Goal: Task Accomplishment & Management: Manage account settings

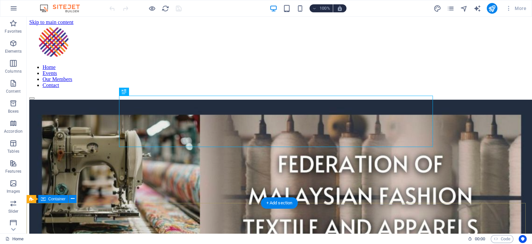
scroll to position [514, 0]
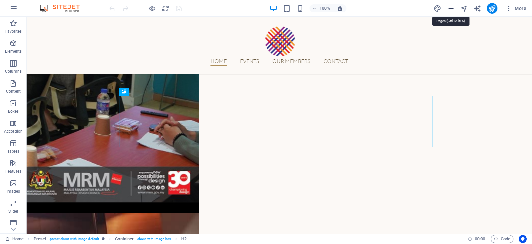
click at [450, 7] on icon "pages" at bounding box center [451, 9] width 8 height 8
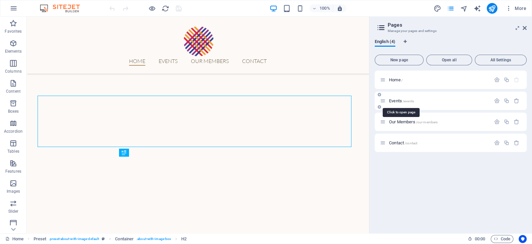
click at [401, 101] on span "Events /events" at bounding box center [401, 100] width 25 height 5
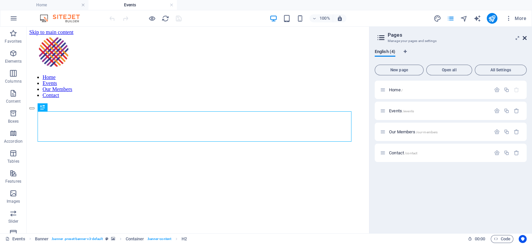
scroll to position [0, 0]
click at [525, 37] on icon at bounding box center [525, 37] width 4 height 5
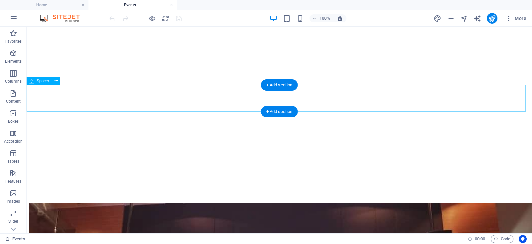
scroll to position [93, 0]
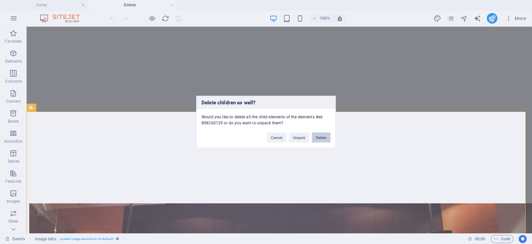
click at [325, 139] on button "Delete" at bounding box center [321, 137] width 19 height 10
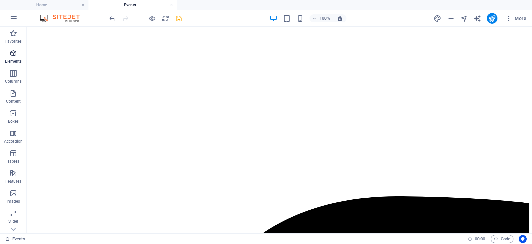
click at [16, 54] on icon "button" at bounding box center [13, 53] width 8 height 8
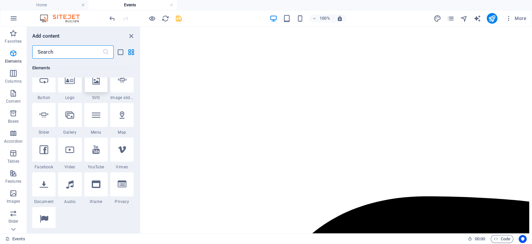
scroll to position [150, 0]
click at [89, 54] on input "text" at bounding box center [67, 51] width 70 height 13
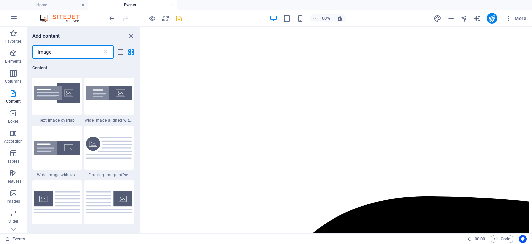
scroll to position [37, 0]
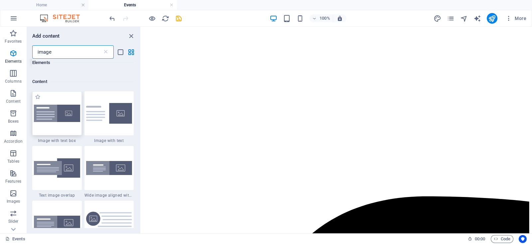
type input "image"
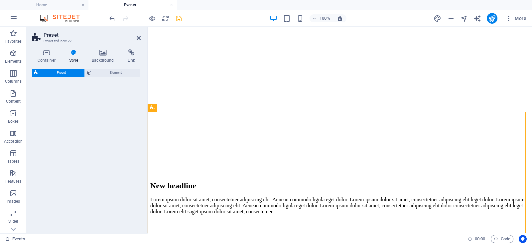
select select "rem"
select select "px"
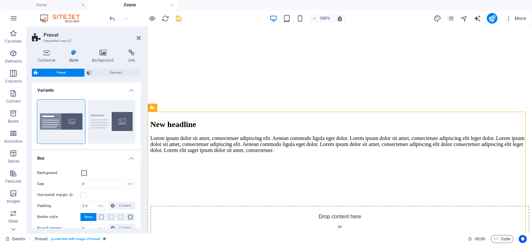
scroll to position [156, 0]
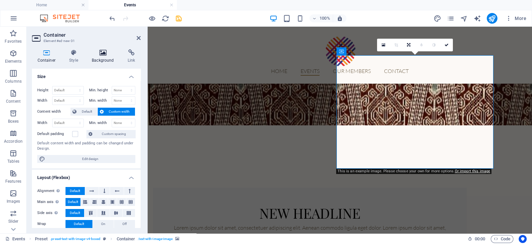
click at [99, 50] on icon at bounding box center [103, 52] width 33 height 7
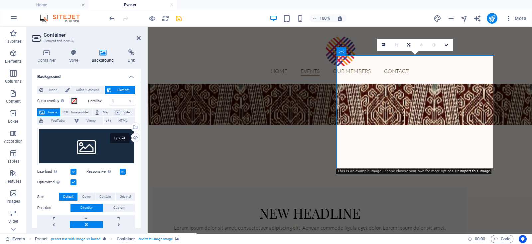
click at [133, 137] on div "Upload" at bounding box center [135, 138] width 10 height 10
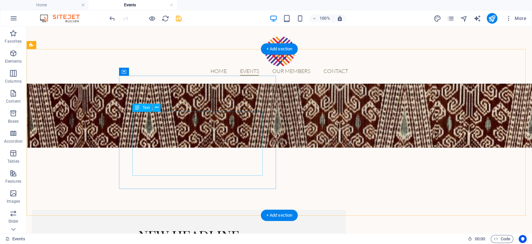
scroll to position [133, 0]
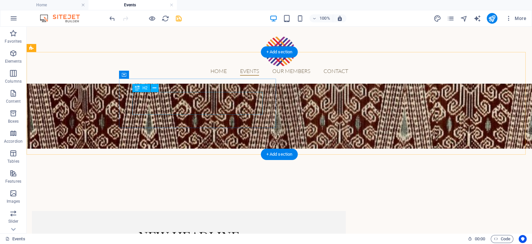
click at [233, 224] on div "New headline" at bounding box center [189, 235] width 288 height 22
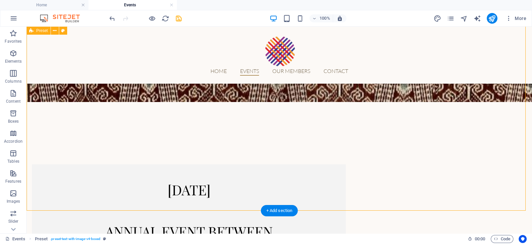
scroll to position [166, 0]
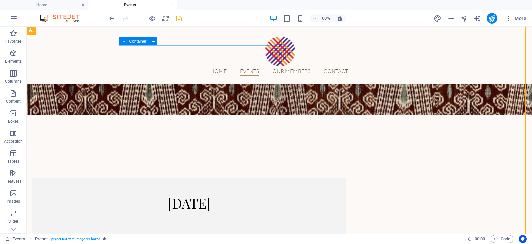
click at [121, 215] on div "[DATE] Annual event between [GEOGRAPHIC_DATA] and Taiwan business community." at bounding box center [189, 243] width 314 height 132
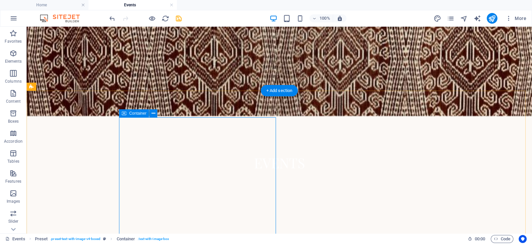
scroll to position [93, 0]
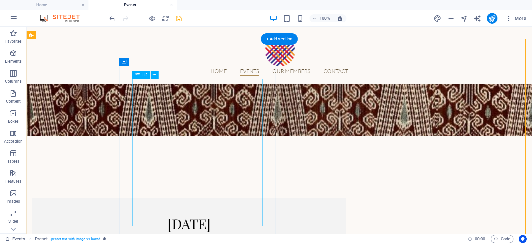
scroll to position [146, 0]
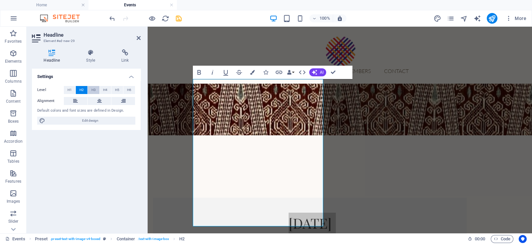
click at [92, 87] on span "H3" at bounding box center [94, 90] width 4 height 8
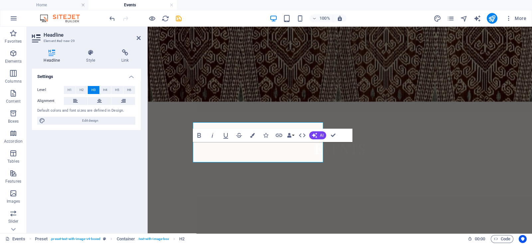
scroll to position [115, 0]
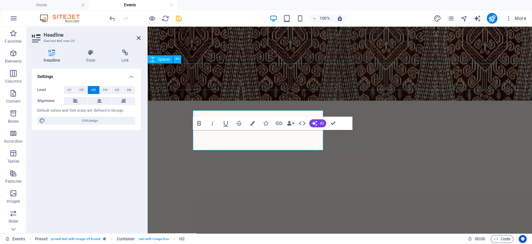
click at [229, 184] on div at bounding box center [340, 197] width 385 height 27
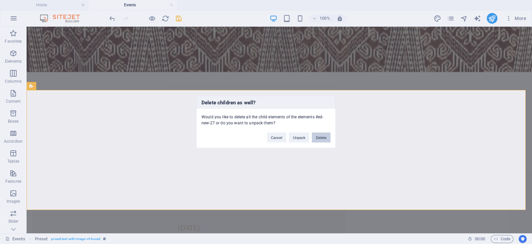
click at [320, 134] on button "Delete" at bounding box center [321, 137] width 19 height 10
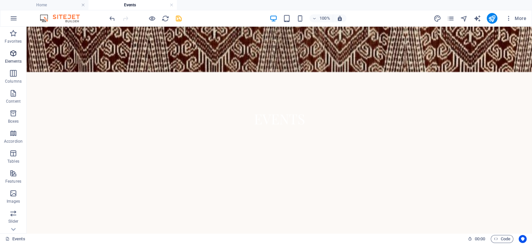
click at [13, 59] on p "Elements" at bounding box center [13, 61] width 17 height 5
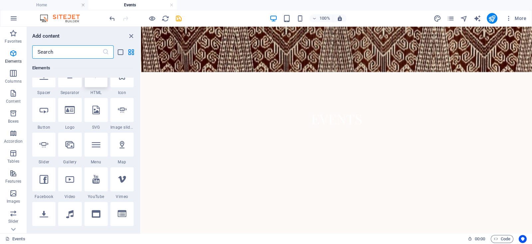
scroll to position [120, 0]
click at [75, 51] on input "text" at bounding box center [67, 51] width 70 height 13
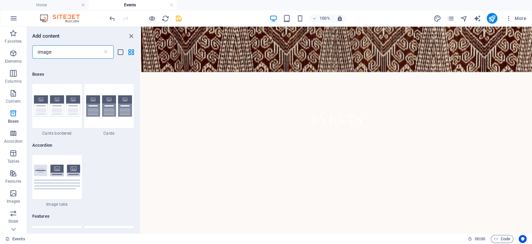
scroll to position [333, 0]
type input "image"
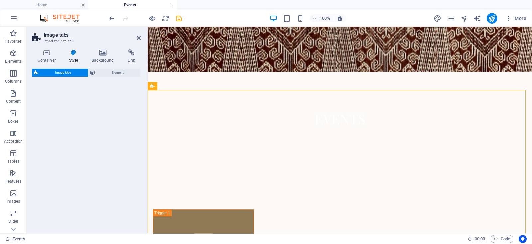
select select "rem"
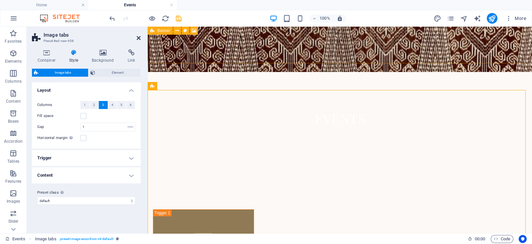
click at [138, 38] on icon at bounding box center [139, 37] width 4 height 5
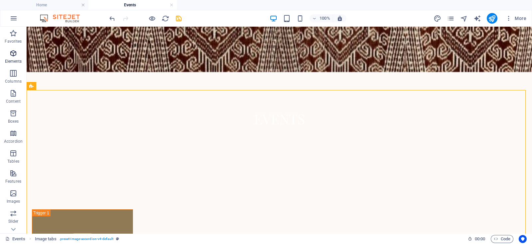
click at [15, 56] on icon "button" at bounding box center [13, 53] width 8 height 8
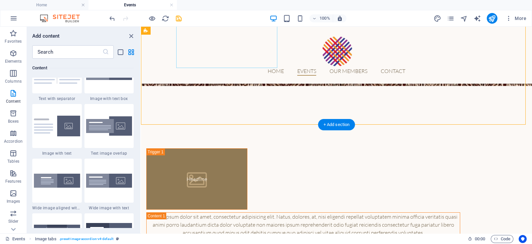
scroll to position [397, 0]
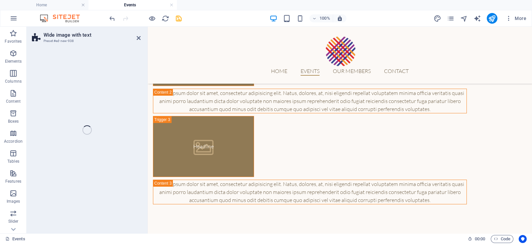
select select "%"
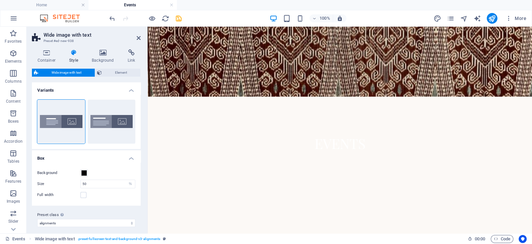
scroll to position [119, 0]
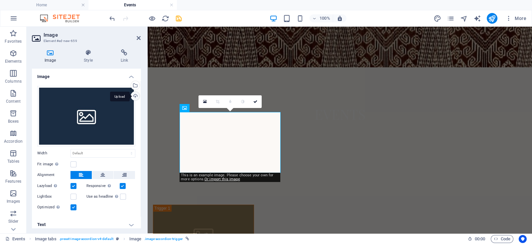
click at [136, 95] on div "Upload" at bounding box center [135, 97] width 10 height 10
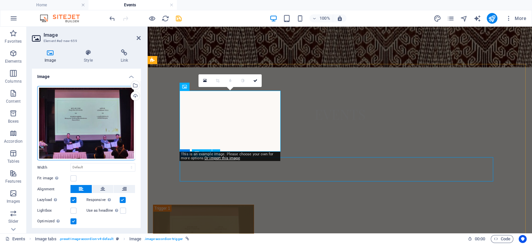
scroll to position [140, 0]
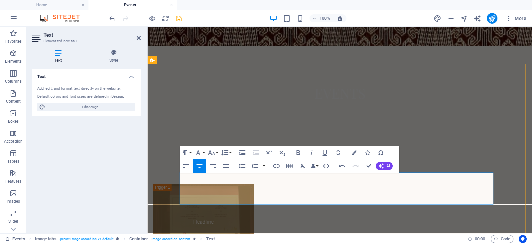
drag, startPoint x: 356, startPoint y: 180, endPoint x: 313, endPoint y: 176, distance: 43.8
drag, startPoint x: 359, startPoint y: 179, endPoint x: 313, endPoint y: 179, distance: 45.9
click at [206, 152] on button "Font Family" at bounding box center [199, 152] width 13 height 13
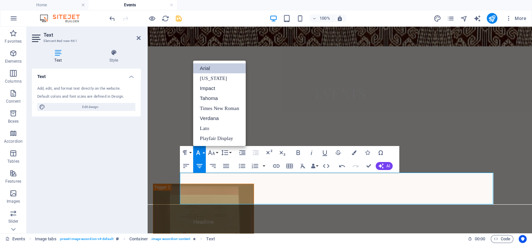
scroll to position [0, 0]
click at [215, 152] on icon "button" at bounding box center [212, 152] width 8 height 8
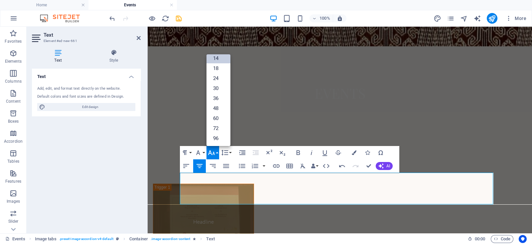
scroll to position [53, 0]
click at [221, 111] on link "48" at bounding box center [219, 108] width 24 height 10
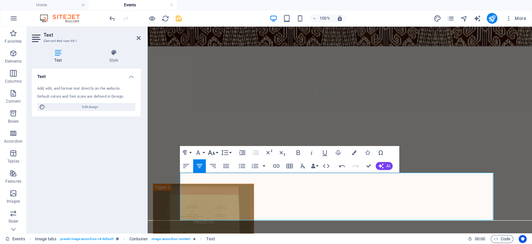
click at [215, 150] on icon "button" at bounding box center [212, 152] width 8 height 8
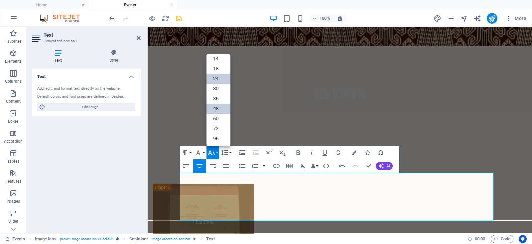
click at [220, 81] on link "24" at bounding box center [219, 79] width 24 height 10
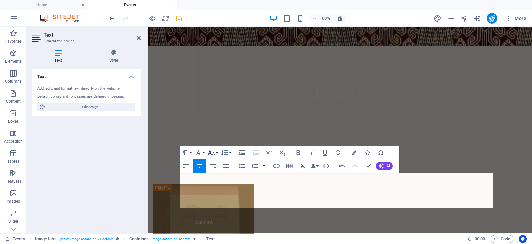
click at [216, 151] on button "Font Size" at bounding box center [213, 152] width 13 height 13
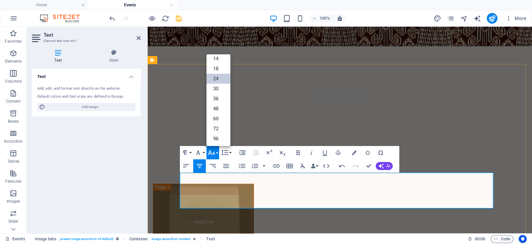
drag, startPoint x: 404, startPoint y: 199, endPoint x: 284, endPoint y: 189, distance: 121.2
click at [216, 77] on link "24" at bounding box center [219, 79] width 24 height 10
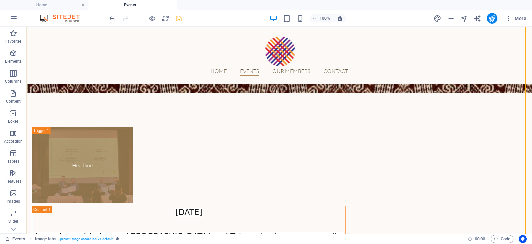
scroll to position [210, 0]
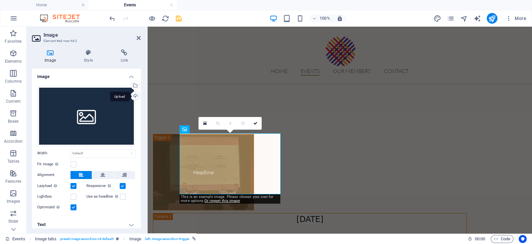
click at [136, 96] on div "Upload" at bounding box center [135, 97] width 10 height 10
click at [130, 84] on div "Select files from the file manager, stock photos, or upload file(s)" at bounding box center [108, 85] width 43 height 25
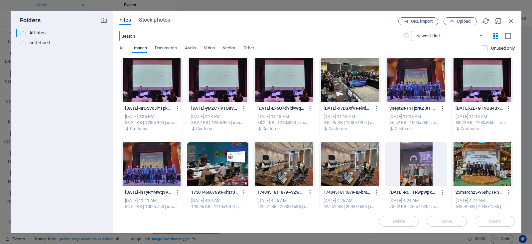
scroll to position [196, 0]
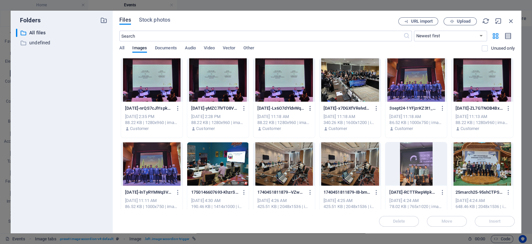
click at [309, 107] on icon "button" at bounding box center [310, 108] width 6 height 6
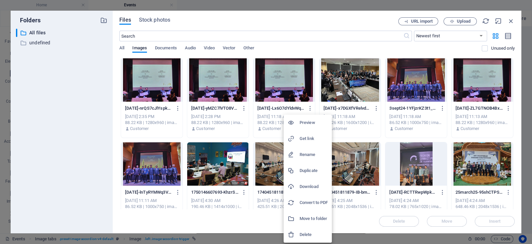
click at [306, 230] on li "Delete" at bounding box center [308, 234] width 48 height 16
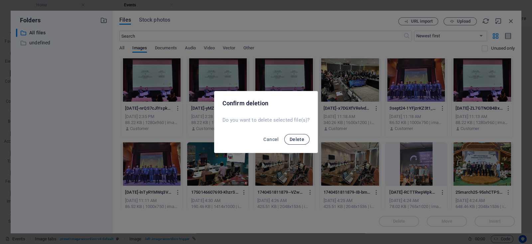
click at [298, 141] on span "Delete" at bounding box center [297, 138] width 15 height 5
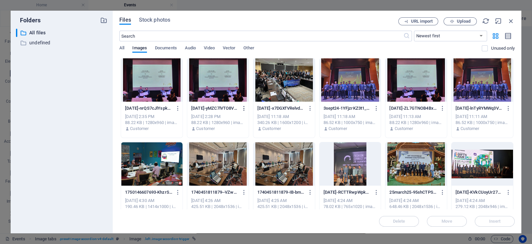
click at [241, 110] on icon "button" at bounding box center [244, 108] width 6 height 6
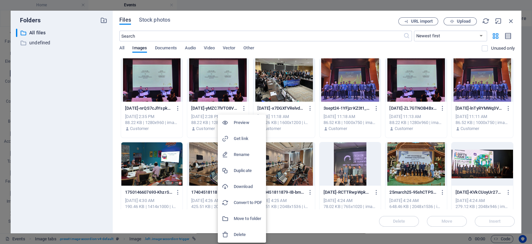
click at [245, 230] on h6 "Delete" at bounding box center [248, 234] width 28 height 8
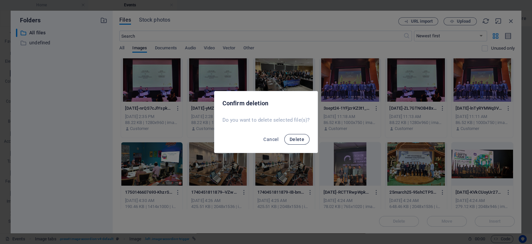
click at [291, 144] on button "Delete" at bounding box center [297, 139] width 25 height 11
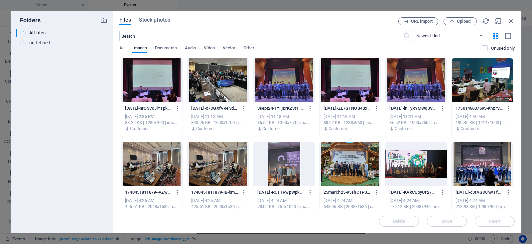
click at [227, 173] on div at bounding box center [218, 163] width 62 height 43
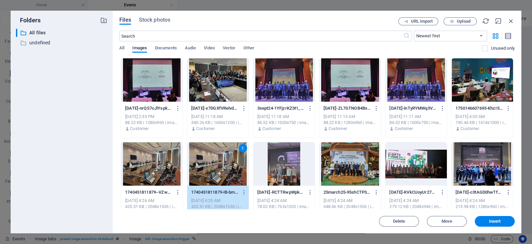
click at [227, 173] on div "1" at bounding box center [218, 163] width 62 height 43
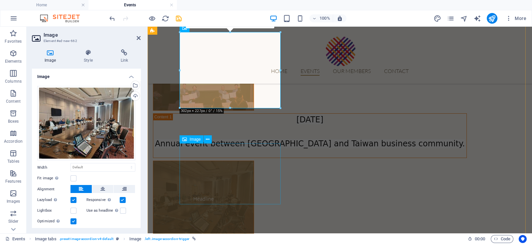
scroll to position [311, 0]
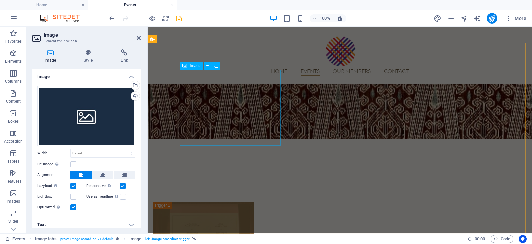
scroll to position [143, 0]
click at [227, 201] on figure "Headline" at bounding box center [203, 239] width 101 height 76
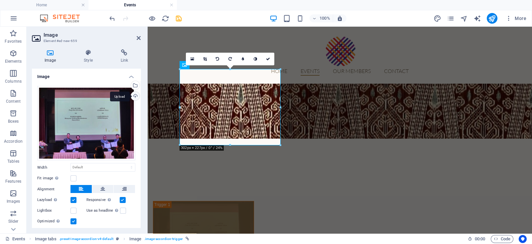
click at [133, 96] on div "Upload" at bounding box center [135, 97] width 10 height 10
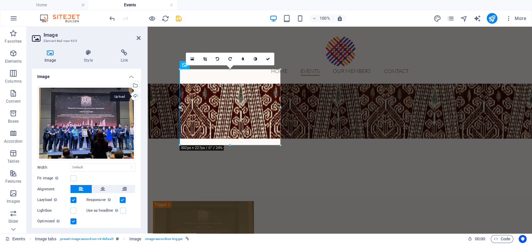
click at [135, 93] on div "Upload" at bounding box center [135, 97] width 10 height 10
click at [236, 201] on figure "Headline" at bounding box center [203, 239] width 101 height 76
click at [132, 94] on div "Upload" at bounding box center [135, 97] width 10 height 10
click at [137, 83] on div "Select files from the file manager, stock photos, or upload file(s)" at bounding box center [135, 86] width 10 height 10
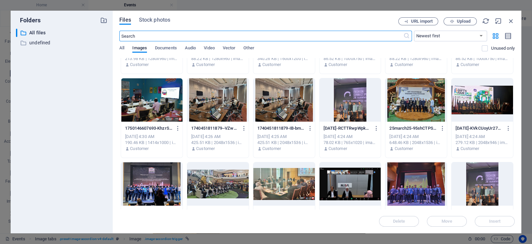
scroll to position [66, 0]
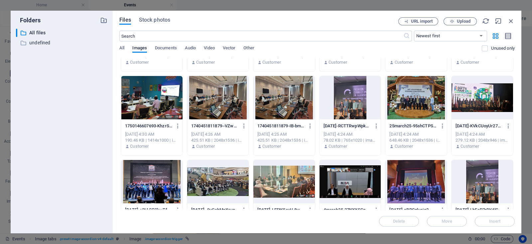
click at [222, 173] on div at bounding box center [218, 181] width 62 height 43
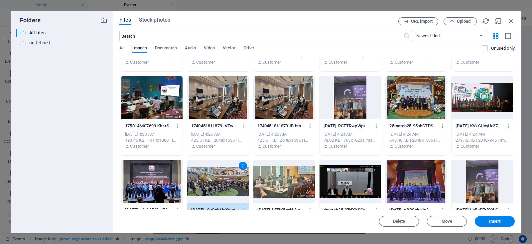
click at [222, 173] on div "1" at bounding box center [218, 181] width 62 height 43
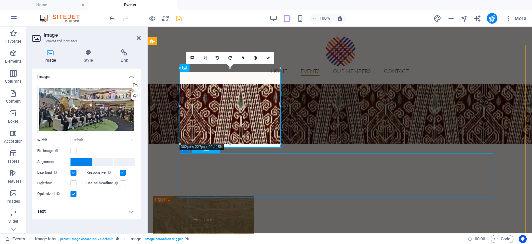
scroll to position [143, 0]
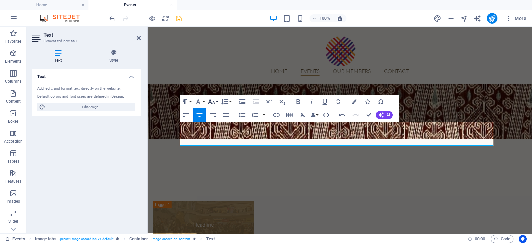
click at [213, 97] on button "Font Size" at bounding box center [213, 101] width 13 height 13
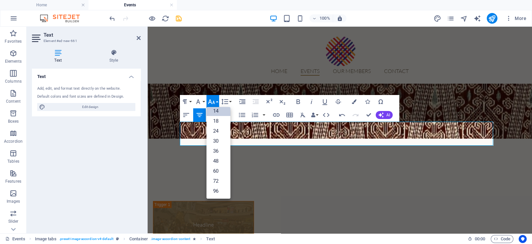
scroll to position [53, 0]
click at [223, 128] on link "24" at bounding box center [219, 131] width 24 height 10
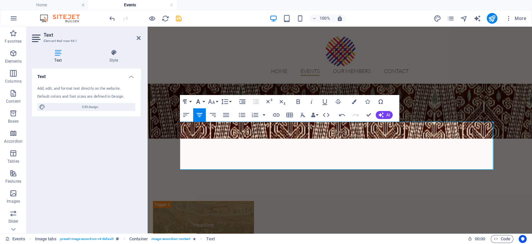
click at [204, 101] on button "Font Family" at bounding box center [199, 101] width 13 height 13
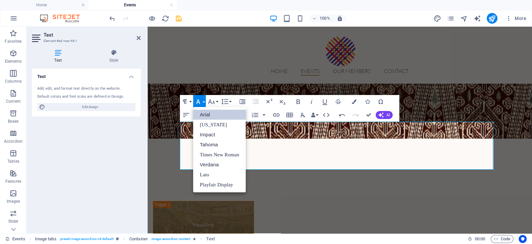
scroll to position [0, 0]
click at [223, 128] on link "[US_STATE]" at bounding box center [219, 124] width 53 height 10
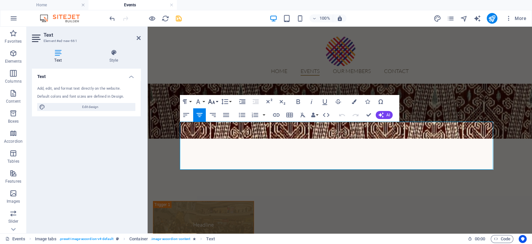
click at [214, 101] on icon "button" at bounding box center [212, 102] width 8 height 8
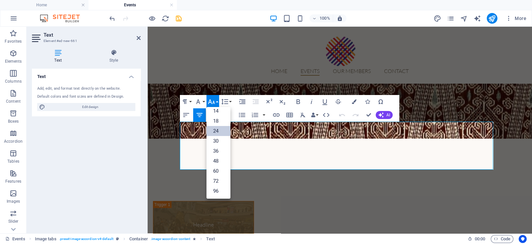
scroll to position [53, 0]
click at [222, 123] on link "18" at bounding box center [219, 121] width 24 height 10
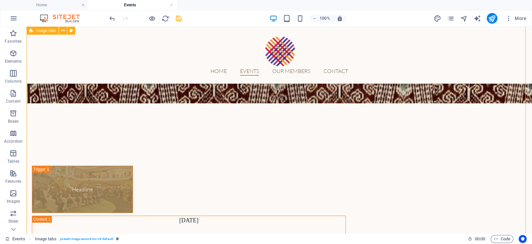
scroll to position [178, 0]
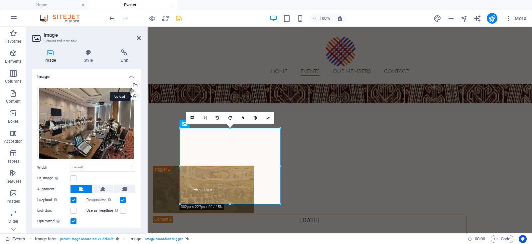
click at [136, 93] on div "Upload" at bounding box center [135, 97] width 10 height 10
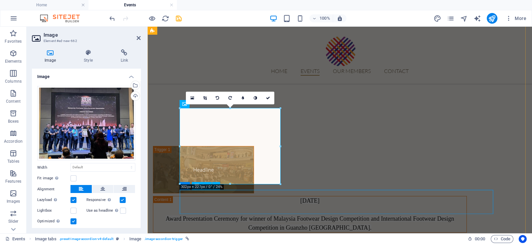
scroll to position [198, 0]
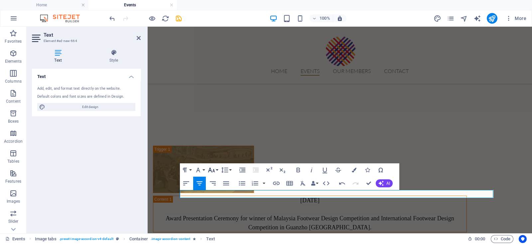
click at [212, 169] on icon "button" at bounding box center [212, 170] width 8 height 8
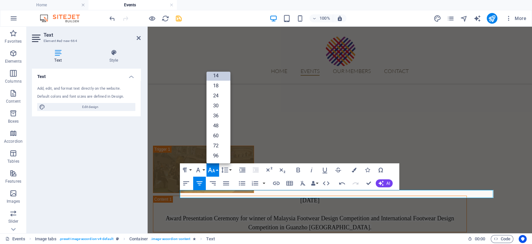
scroll to position [53, 0]
click at [222, 84] on link "18" at bounding box center [219, 86] width 24 height 10
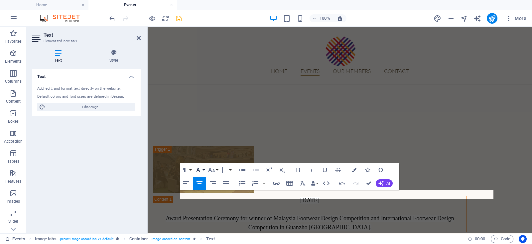
click at [202, 170] on button "Font Family" at bounding box center [199, 169] width 13 height 13
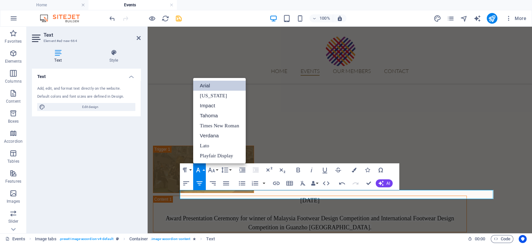
scroll to position [0, 0]
click at [223, 92] on link "[US_STATE]" at bounding box center [219, 96] width 53 height 10
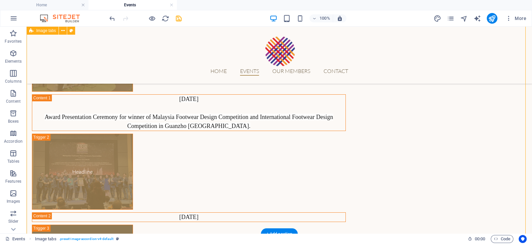
scroll to position [300, 0]
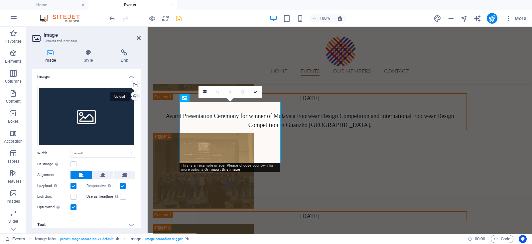
click at [136, 97] on div "Upload" at bounding box center [135, 97] width 10 height 10
click at [135, 96] on div "Upload" at bounding box center [135, 97] width 10 height 10
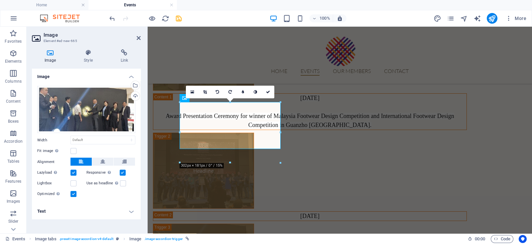
click at [252, 163] on div at bounding box center [230, 162] width 101 height 2
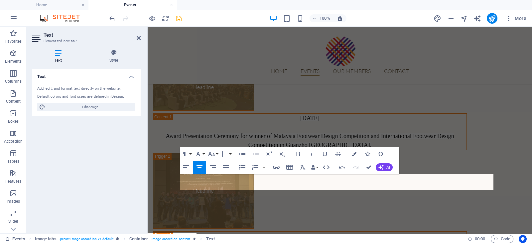
scroll to position [281, 0]
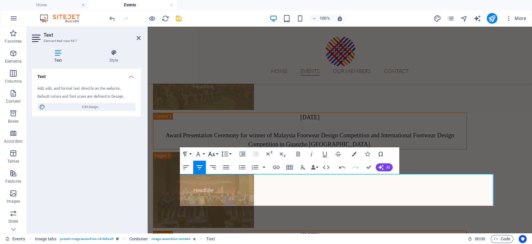
click at [212, 153] on icon "button" at bounding box center [212, 154] width 8 height 8
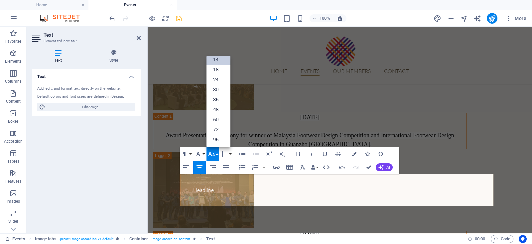
scroll to position [53, 0]
click at [224, 75] on link "24" at bounding box center [219, 80] width 24 height 10
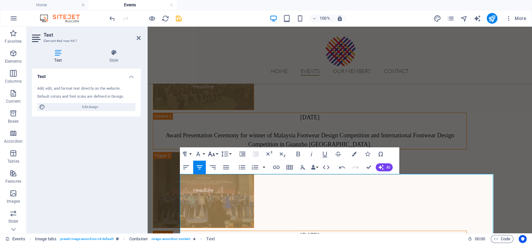
click at [216, 153] on button "Font Size" at bounding box center [213, 153] width 13 height 13
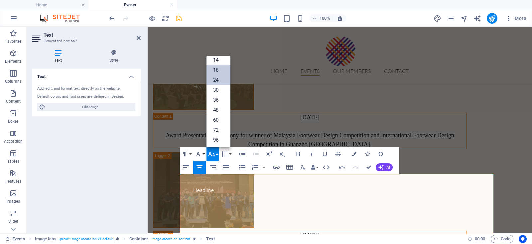
click at [222, 69] on link "18" at bounding box center [219, 70] width 24 height 10
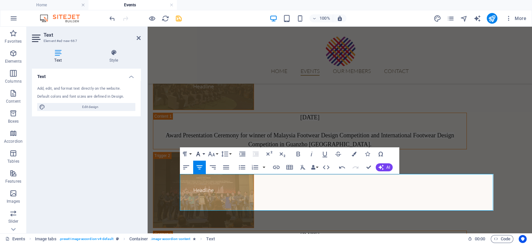
click at [200, 154] on icon "button" at bounding box center [198, 154] width 8 height 8
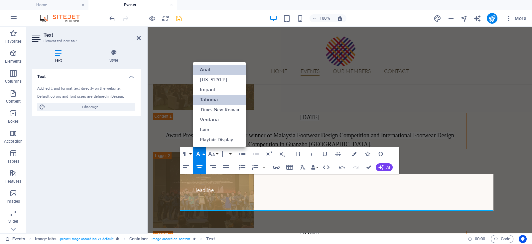
scroll to position [0, 0]
click at [216, 77] on link "[US_STATE]" at bounding box center [219, 80] width 53 height 10
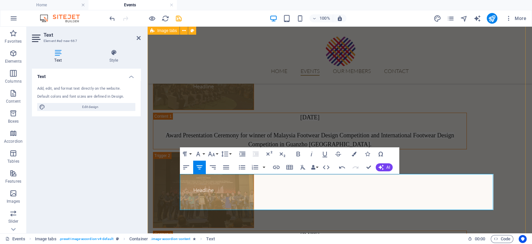
click at [387, 119] on div "Headline [DATE] Award Presentation Ceremony for winner of Malaysia Footwear Des…" at bounding box center [340, 195] width 385 height 319
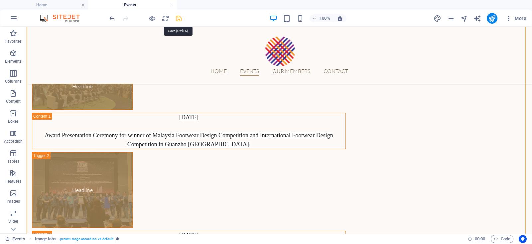
click at [179, 18] on icon "save" at bounding box center [179, 19] width 8 height 8
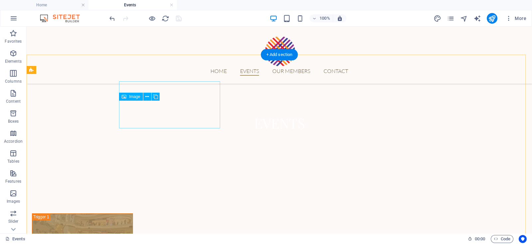
scroll to position [279, 0]
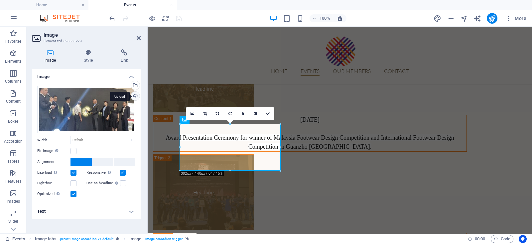
click at [137, 95] on div "Upload" at bounding box center [135, 97] width 10 height 10
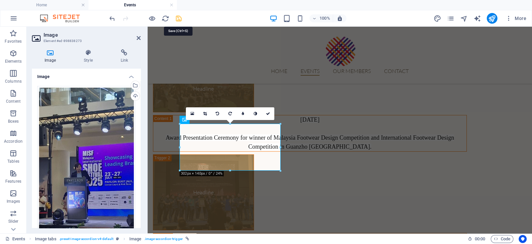
click at [180, 15] on icon "save" at bounding box center [179, 19] width 8 height 8
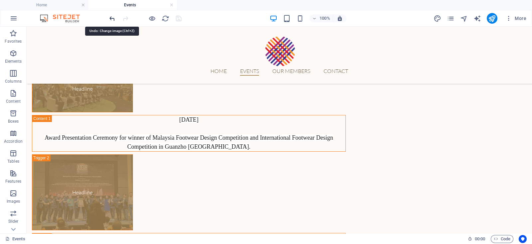
click at [114, 18] on icon "undo" at bounding box center [112, 19] width 8 height 8
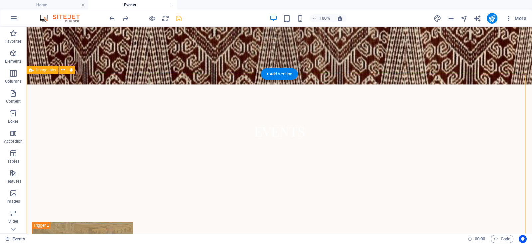
scroll to position [131, 0]
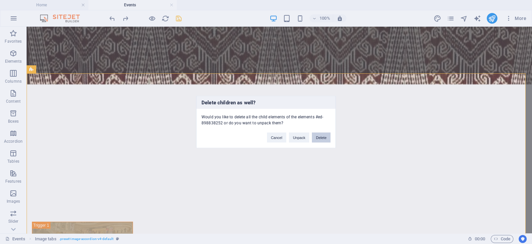
click at [322, 137] on button "Delete" at bounding box center [321, 137] width 19 height 10
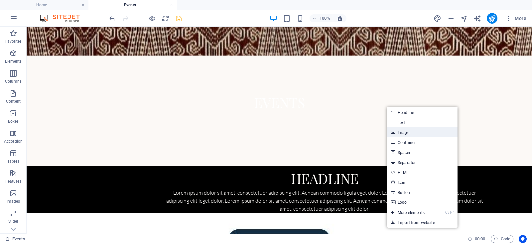
click at [416, 134] on link "Image" at bounding box center [422, 132] width 71 height 10
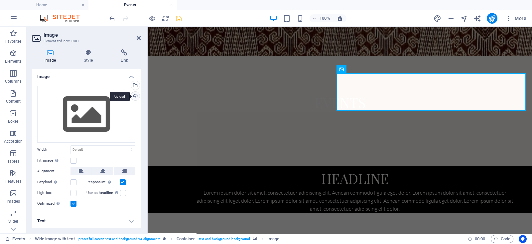
click at [134, 96] on div "Upload" at bounding box center [135, 97] width 10 height 10
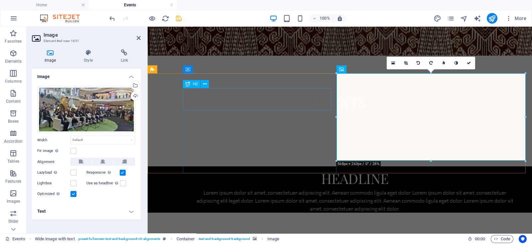
click at [272, 166] on div "Headline" at bounding box center [354, 177] width 319 height 22
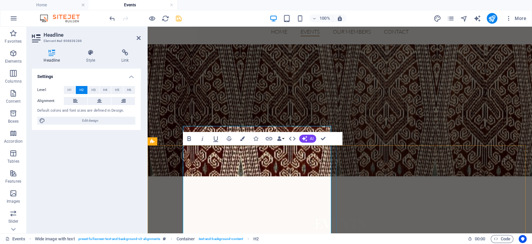
scroll to position [87, 0]
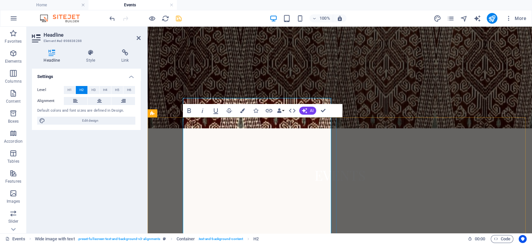
drag, startPoint x: 285, startPoint y: 184, endPoint x: 190, endPoint y: 174, distance: 95.3
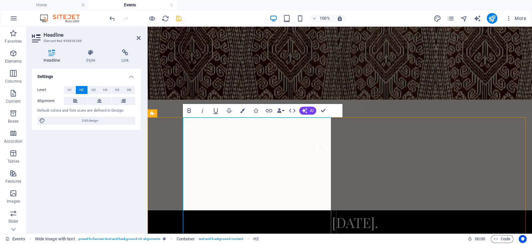
copy h2 "Pavilion Bukit Jalil Federation of Malaysian Fashion Textile and Apparel honore…"
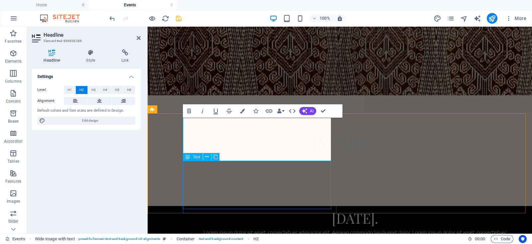
scroll to position [102, 0]
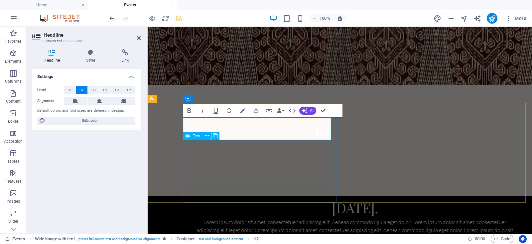
click at [228, 218] on div "Lorem ipsum dolor sit amet, consectetuer adipiscing elit. Aenean commodo ligula…" at bounding box center [354, 230] width 319 height 24
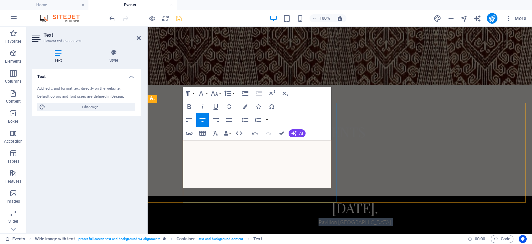
drag, startPoint x: 275, startPoint y: 152, endPoint x: 200, endPoint y: 146, distance: 75.4
click at [200, 218] on p "Pavilion Bukit Jalil Federation of Malaysian Fashion Textile and Apparel honore…" at bounding box center [354, 234] width 319 height 32
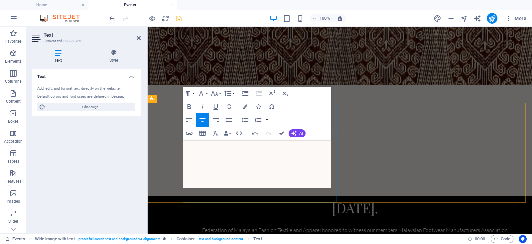
scroll to position [106, 0]
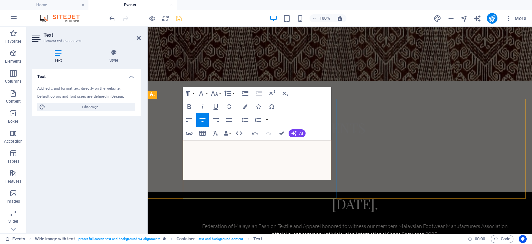
click at [195, 214] on p "Federation of Malaysian Fashion Textile and Apparel honored to witness our memb…" at bounding box center [354, 226] width 319 height 24
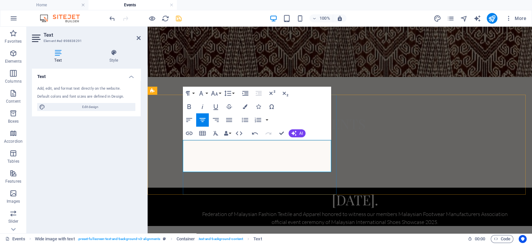
click at [261, 190] on div "[DATE]. Federation of Malaysian Fashion Textile and Apparel honored to witness …" at bounding box center [357, 206] width 349 height 38
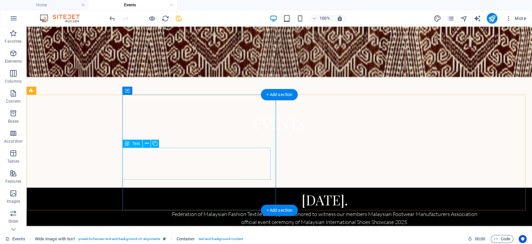
click at [165, 210] on div "Federation of Malaysian Fashion Textile and Apparel honored to witness our memb…" at bounding box center [324, 218] width 319 height 16
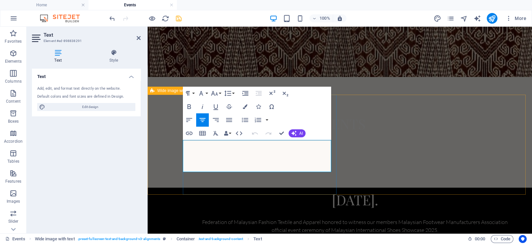
scroll to position [106, 0]
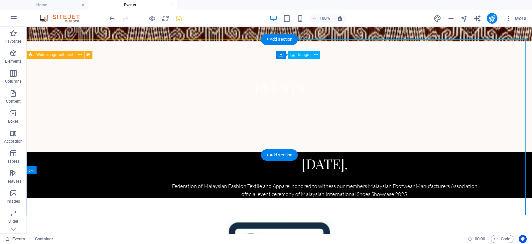
scroll to position [149, 0]
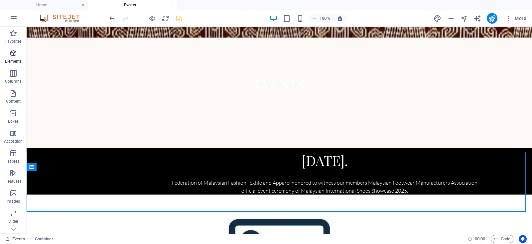
click at [13, 49] on icon "button" at bounding box center [13, 53] width 8 height 8
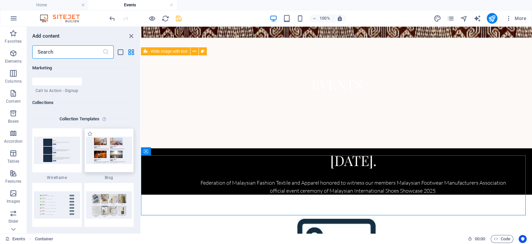
scroll to position [6074, 0]
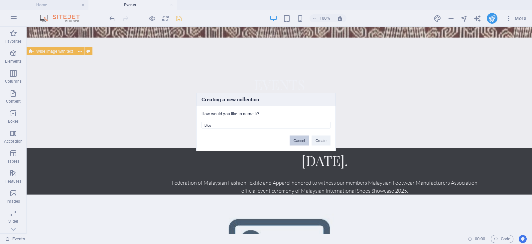
click at [297, 137] on button "Cancel" at bounding box center [299, 140] width 19 height 10
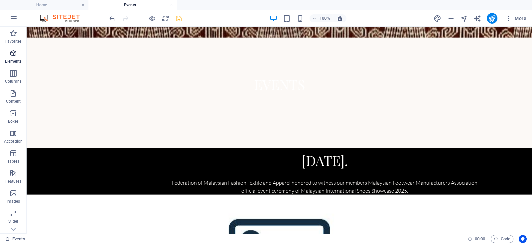
click at [12, 58] on span "Elements" at bounding box center [13, 57] width 27 height 16
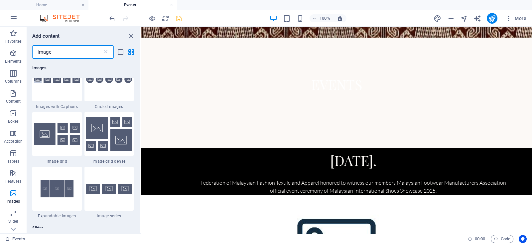
scroll to position [556, 0]
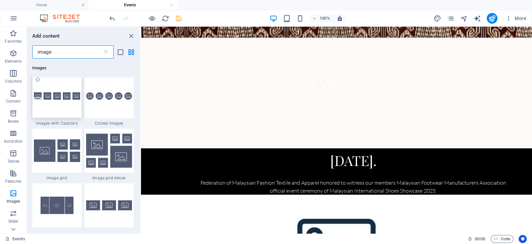
type input "image"
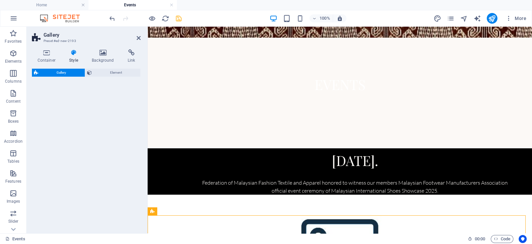
select select "rem"
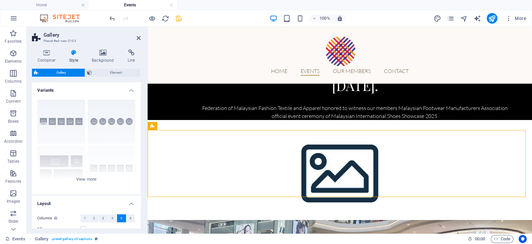
scroll to position [248, 0]
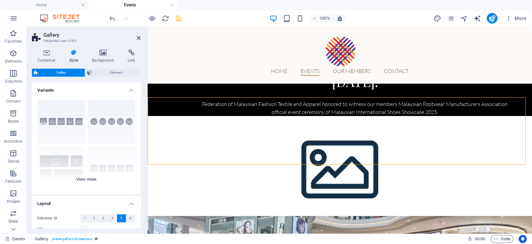
click at [91, 182] on div "Captions Circle Collage Default Grid Grid shifted" at bounding box center [86, 144] width 109 height 100
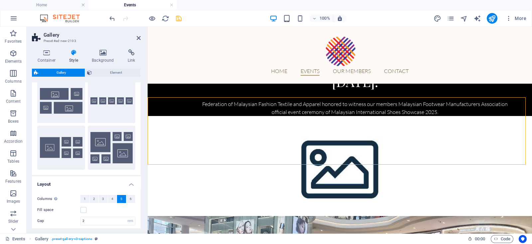
scroll to position [68, 0]
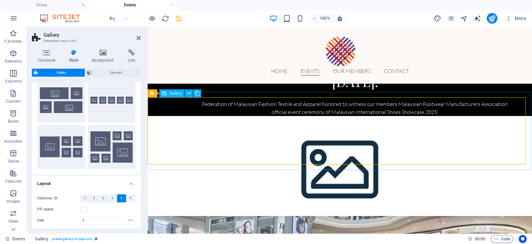
select select "4"
select select "px"
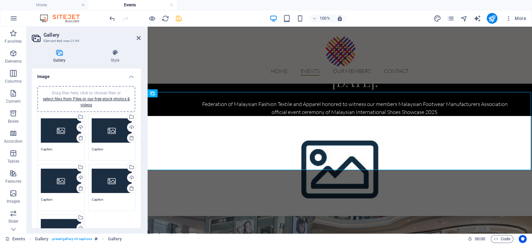
click at [65, 143] on div "Drag files here, click to choose files or select files from Files or our free s…" at bounding box center [61, 137] width 51 height 50
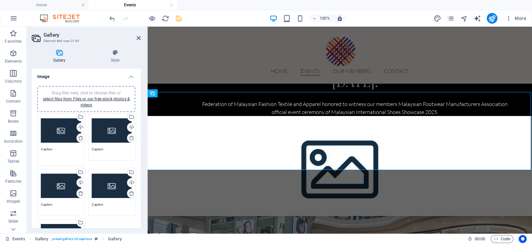
drag, startPoint x: 65, startPoint y: 150, endPoint x: 36, endPoint y: 151, distance: 29.3
click at [36, 151] on div "Drag files here, click to choose files or select files from Files or our free s…" at bounding box center [61, 139] width 51 height 55
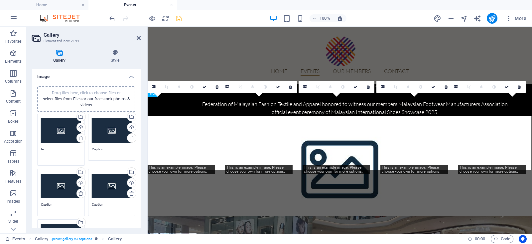
type textarea "t"
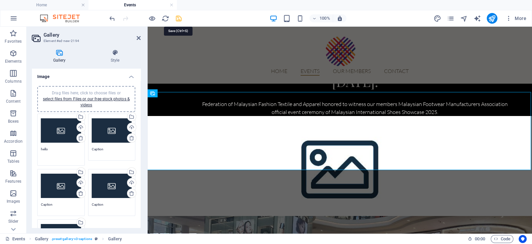
type textarea "hello"
click at [177, 17] on icon "save" at bounding box center [179, 19] width 8 height 8
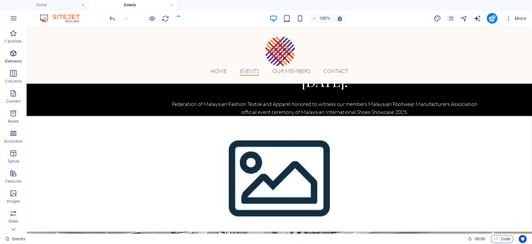
click at [13, 56] on icon "button" at bounding box center [13, 53] width 8 height 8
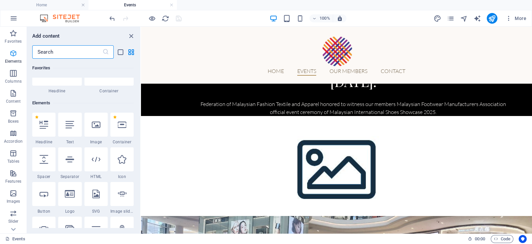
scroll to position [71, 0]
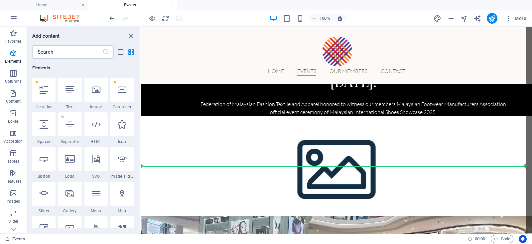
select select "px"
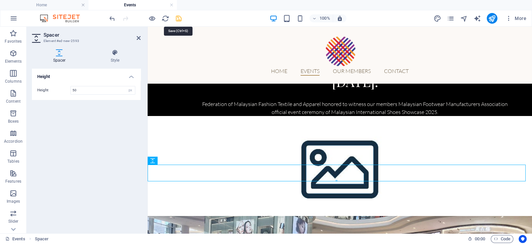
click at [175, 20] on icon "save" at bounding box center [179, 19] width 8 height 8
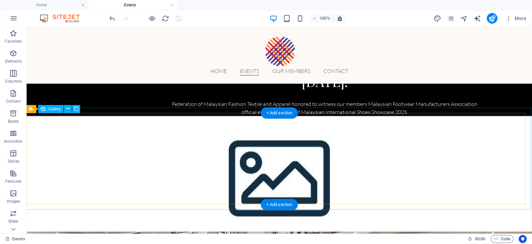
scroll to position [292, 0]
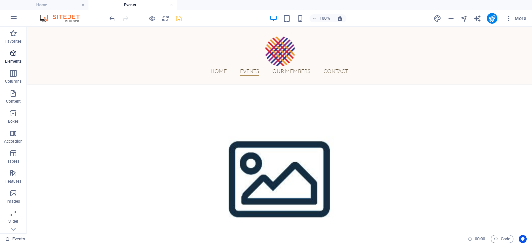
click at [13, 54] on icon "button" at bounding box center [13, 53] width 8 height 8
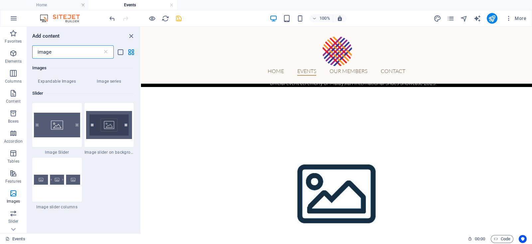
scroll to position [707, 0]
type input "image"
click at [106, 49] on icon at bounding box center [105, 52] width 7 height 7
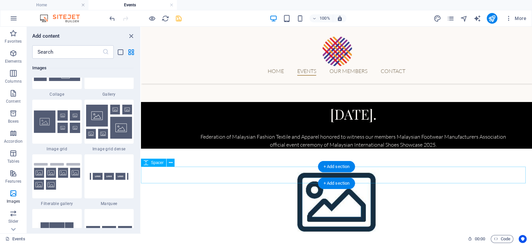
scroll to position [215, 0]
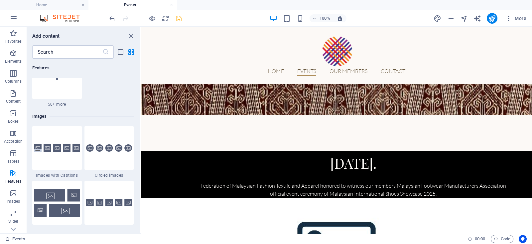
scroll to position [3365, 0]
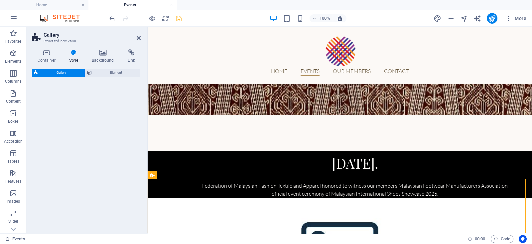
select select "rem"
select select "preset-gallery-v3-collage"
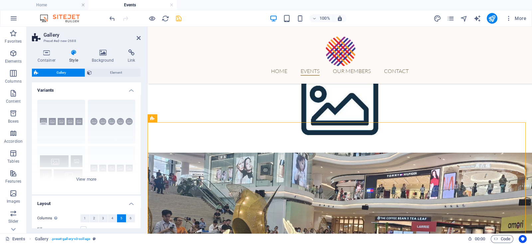
scroll to position [311, 0]
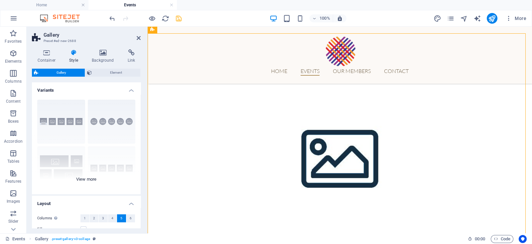
click at [83, 177] on div "Captions Circle Collage Default Grid Grid shifted" at bounding box center [86, 144] width 109 height 100
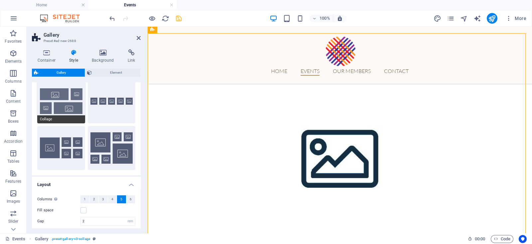
scroll to position [67, 0]
click at [11, 62] on p "Elements" at bounding box center [13, 61] width 17 height 5
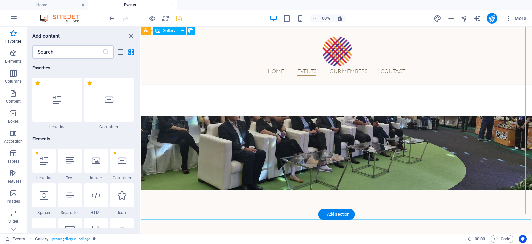
scroll to position [455, 0]
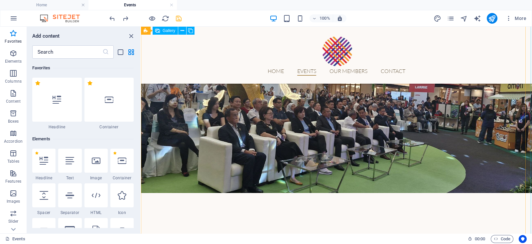
scroll to position [491, 0]
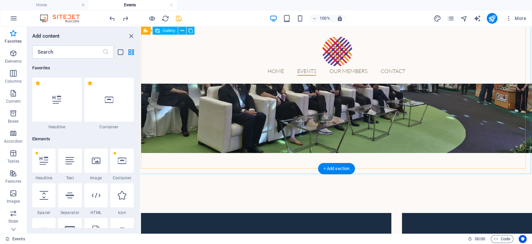
select select "4"
select select "px"
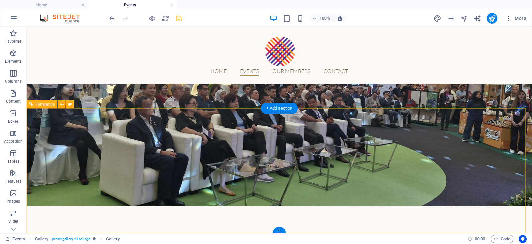
scroll to position [305, 0]
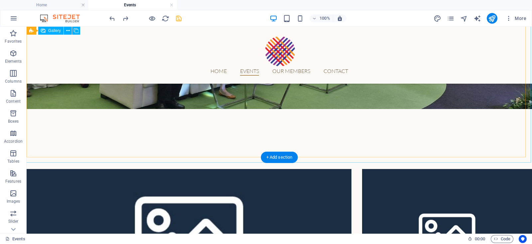
select select "4"
select select "px"
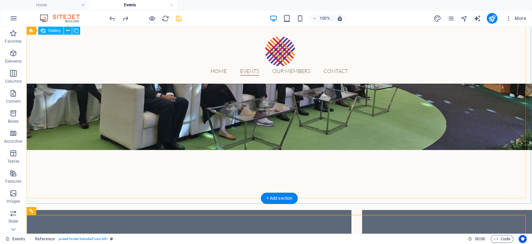
scroll to position [609, 0]
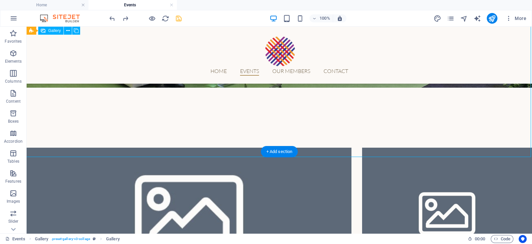
select select "4"
select select "px"
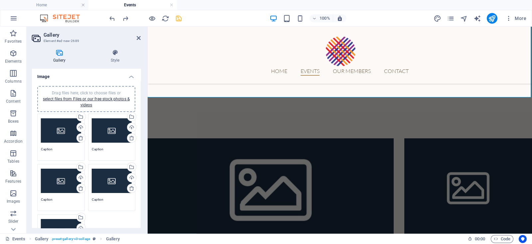
scroll to position [77, 0]
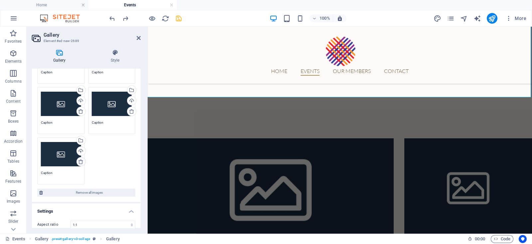
click at [80, 159] on icon at bounding box center [80, 161] width 5 height 5
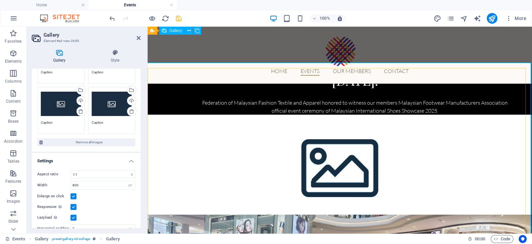
scroll to position [246, 0]
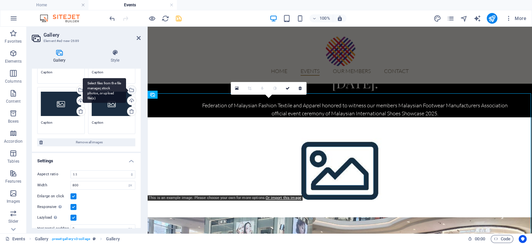
scroll to position [0, 0]
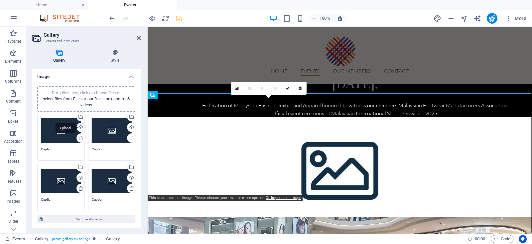
click at [80, 123] on div "Upload" at bounding box center [81, 128] width 10 height 10
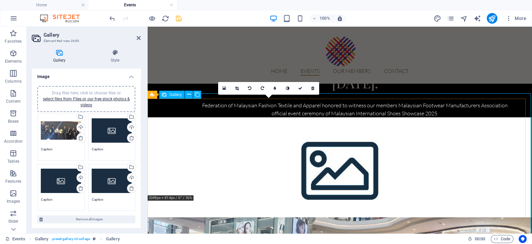
drag, startPoint x: 209, startPoint y: 126, endPoint x: 437, endPoint y: 133, distance: 228.1
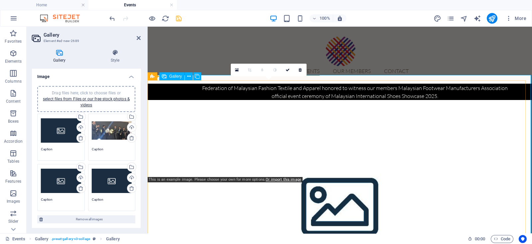
scroll to position [263, 0]
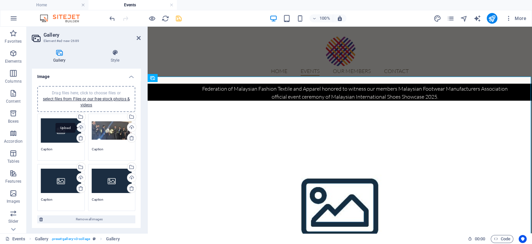
click at [81, 124] on div "Upload" at bounding box center [81, 128] width 10 height 10
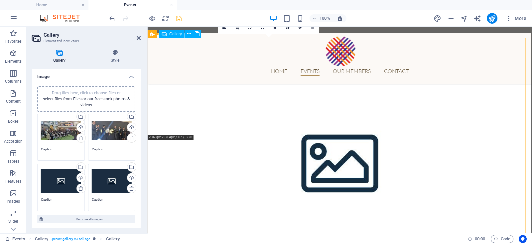
scroll to position [307, 0]
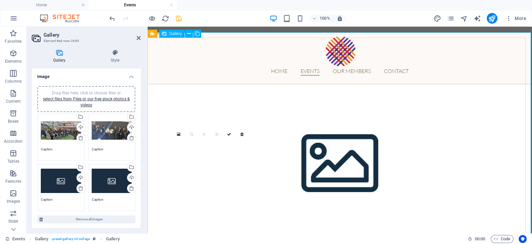
click at [81, 177] on div "Upload" at bounding box center [81, 178] width 10 height 10
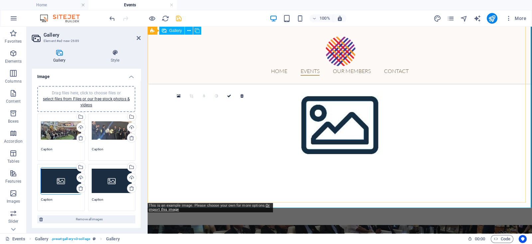
scroll to position [345, 0]
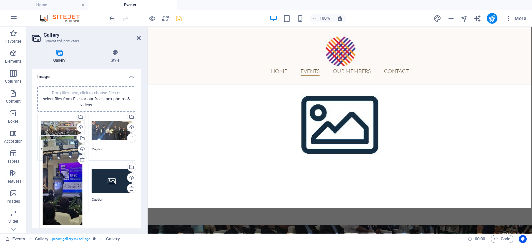
drag, startPoint x: 55, startPoint y: 199, endPoint x: 57, endPoint y: 171, distance: 28.7
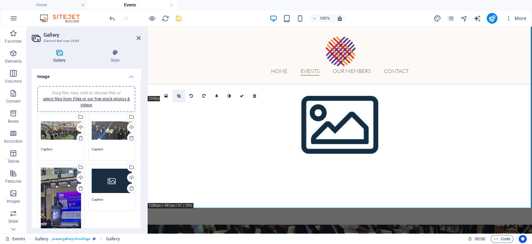
click at [180, 100] on link at bounding box center [179, 96] width 13 height 13
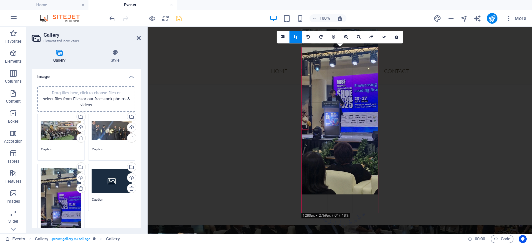
drag, startPoint x: 333, startPoint y: 180, endPoint x: 332, endPoint y: 162, distance: 18.3
click at [332, 162] on div at bounding box center [340, 111] width 76 height 165
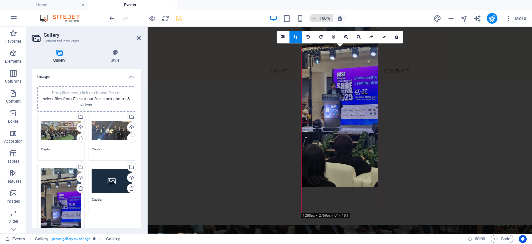
drag, startPoint x: 330, startPoint y: 47, endPoint x: 331, endPoint y: 17, distance: 29.6
click at [331, 27] on section "Favorites Elements Columns Content Boxes Accordion Tables Features Images Slide…" at bounding box center [266, 130] width 532 height 206
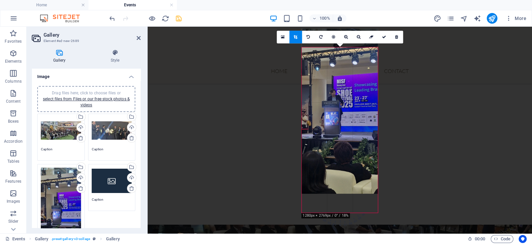
drag, startPoint x: 335, startPoint y: 125, endPoint x: 336, endPoint y: 106, distance: 19.3
click at [336, 106] on div at bounding box center [340, 111] width 76 height 165
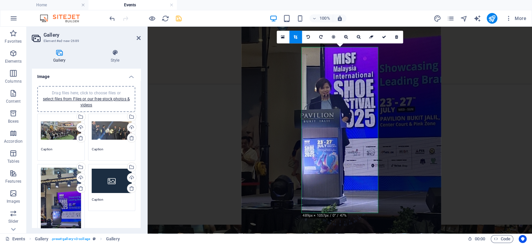
drag, startPoint x: 351, startPoint y: 128, endPoint x: 324, endPoint y: 59, distance: 73.7
click at [324, 59] on div at bounding box center [342, 136] width 200 height 432
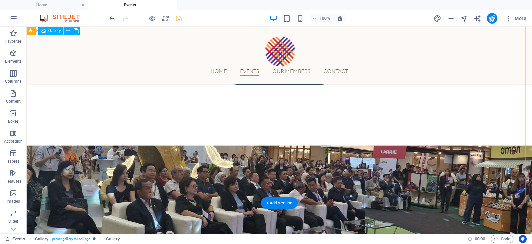
scroll to position [424, 0]
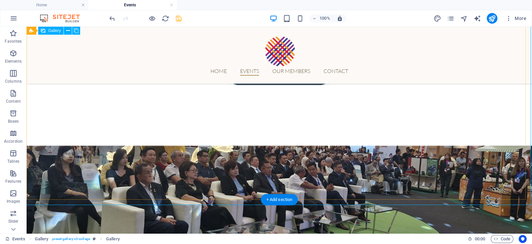
select select "4"
select select "px"
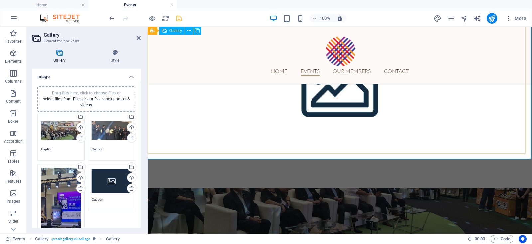
scroll to position [374, 0]
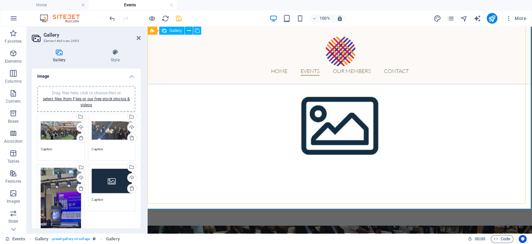
scroll to position [344, 0]
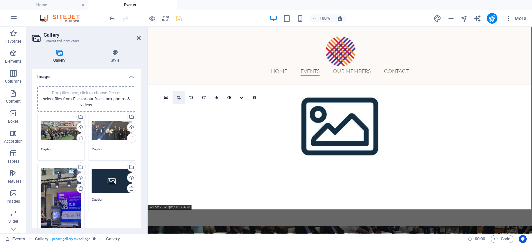
click at [179, 95] on link at bounding box center [179, 97] width 13 height 13
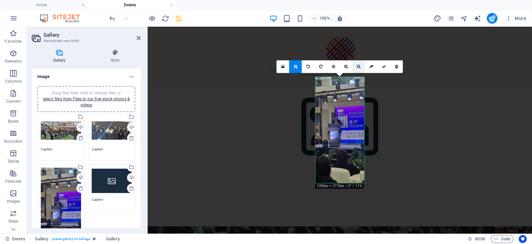
click at [358, 67] on icon at bounding box center [359, 67] width 4 height 4
click at [347, 67] on icon at bounding box center [346, 67] width 4 height 4
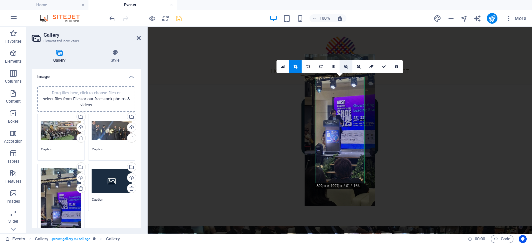
click at [347, 67] on icon at bounding box center [346, 67] width 4 height 4
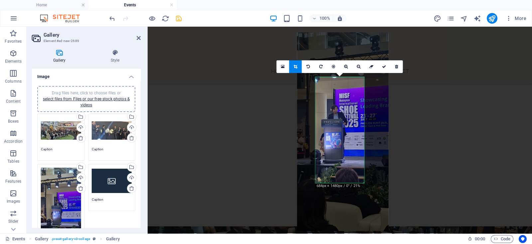
drag, startPoint x: 341, startPoint y: 117, endPoint x: 344, endPoint y: 119, distance: 3.4
click at [344, 119] on div at bounding box center [344, 131] width 92 height 198
click at [360, 69] on link at bounding box center [359, 66] width 13 height 13
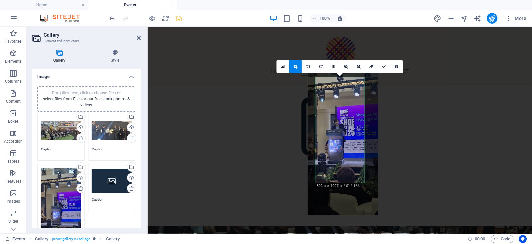
drag, startPoint x: 349, startPoint y: 100, endPoint x: 349, endPoint y: 107, distance: 7.3
click at [349, 107] on div at bounding box center [343, 139] width 70 height 152
click at [384, 61] on link at bounding box center [384, 66] width 13 height 13
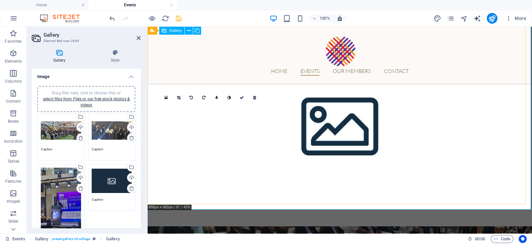
scroll to position [358, 0]
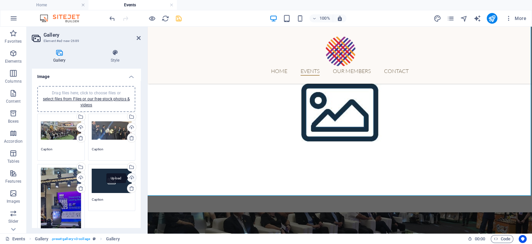
click at [133, 177] on div "Upload" at bounding box center [131, 178] width 10 height 10
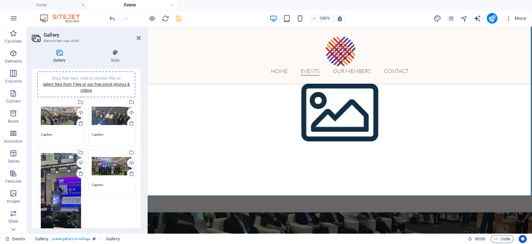
scroll to position [15, 0]
drag, startPoint x: 108, startPoint y: 184, endPoint x: 81, endPoint y: 184, distance: 27.6
click at [81, 184] on div "Drag files here, click to choose files or select files from Files or our free s…" at bounding box center [86, 177] width 101 height 161
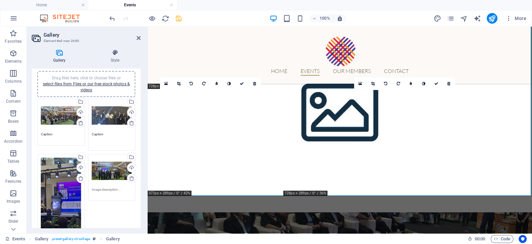
drag, startPoint x: 108, startPoint y: 134, endPoint x: 79, endPoint y: 136, distance: 29.0
click at [79, 136] on div "Drag files here, click to choose files or select files from Files or our free s…" at bounding box center [86, 180] width 101 height 166
drag, startPoint x: 65, startPoint y: 133, endPoint x: 28, endPoint y: 131, distance: 36.3
click at [28, 131] on div "Gallery Style Image Drag files here, click to choose files or select files from…" at bounding box center [86, 138] width 119 height 189
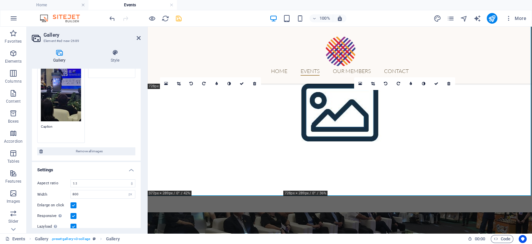
scroll to position [128, 0]
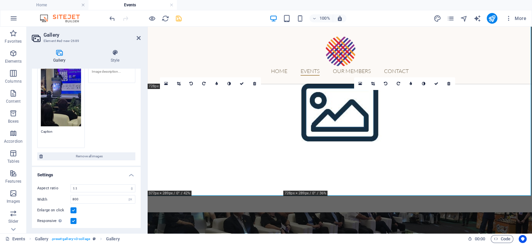
drag, startPoint x: 59, startPoint y: 130, endPoint x: 35, endPoint y: 129, distance: 24.0
click at [35, 129] on div "Drag files here, click to choose files or select files from Files or our free s…" at bounding box center [86, 59] width 109 height 213
click at [15, 57] on icon "button" at bounding box center [13, 53] width 8 height 8
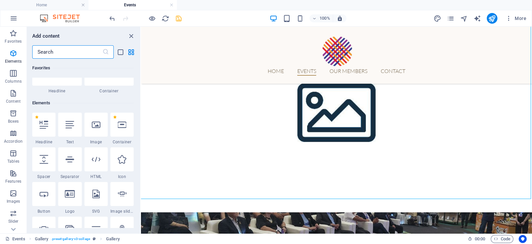
scroll to position [71, 0]
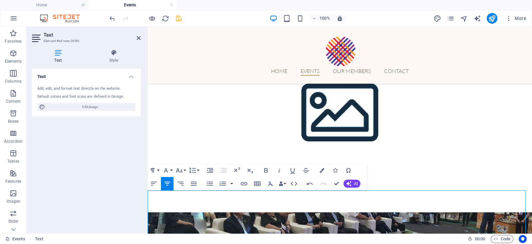
drag, startPoint x: 358, startPoint y: 209, endPoint x: 316, endPoint y: 212, distance: 42.0
drag, startPoint x: 364, startPoint y: 217, endPoint x: 321, endPoint y: 197, distance: 47.0
click at [176, 170] on icon "button" at bounding box center [179, 170] width 8 height 8
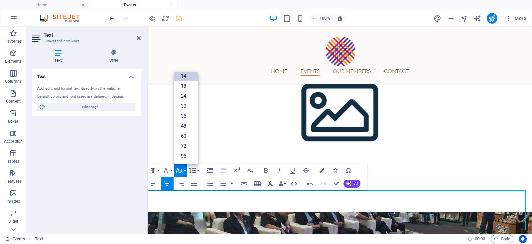
scroll to position [53, 0]
click at [183, 80] on link "14" at bounding box center [186, 76] width 24 height 10
click at [181, 169] on icon "button" at bounding box center [179, 170] width 8 height 8
click at [184, 88] on link "18" at bounding box center [186, 86] width 24 height 10
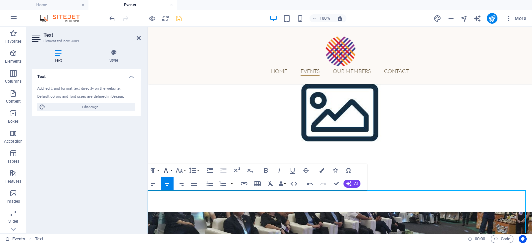
click at [171, 168] on button "Font Family" at bounding box center [167, 169] width 13 height 13
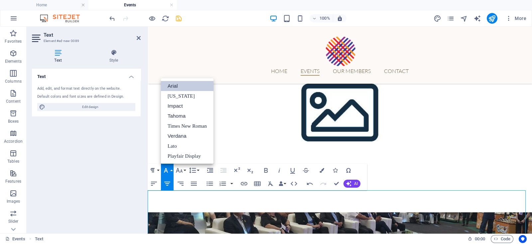
scroll to position [0, 0]
click at [198, 125] on link "Times New Roman" at bounding box center [187, 126] width 53 height 10
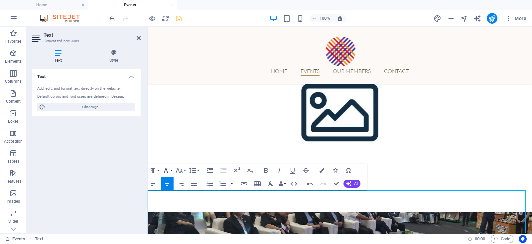
click at [171, 170] on button "Font Family" at bounding box center [167, 169] width 13 height 13
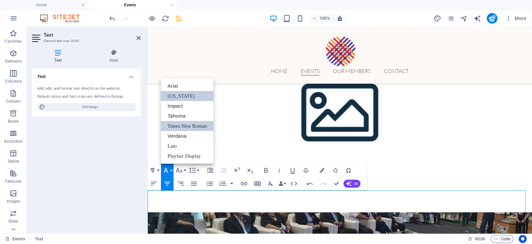
click at [188, 92] on link "[US_STATE]" at bounding box center [187, 96] width 53 height 10
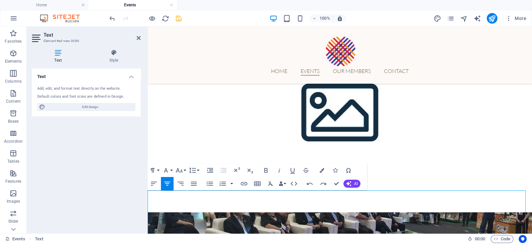
click at [179, 22] on div at bounding box center [145, 18] width 75 height 11
click at [168, 55] on div "Home Events Our Members Contact" at bounding box center [340, 55] width 385 height 57
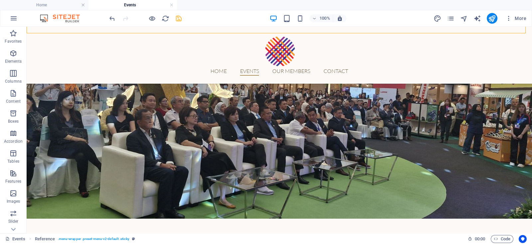
scroll to position [516, 0]
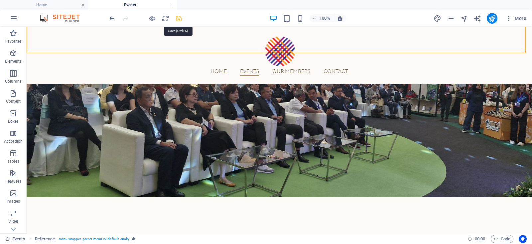
click at [176, 19] on icon "save" at bounding box center [179, 19] width 8 height 8
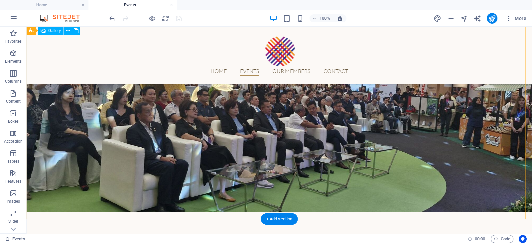
scroll to position [503, 0]
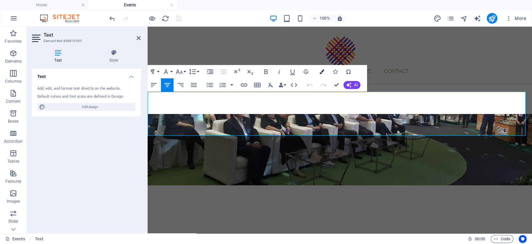
click at [322, 69] on icon "button" at bounding box center [322, 71] width 5 height 5
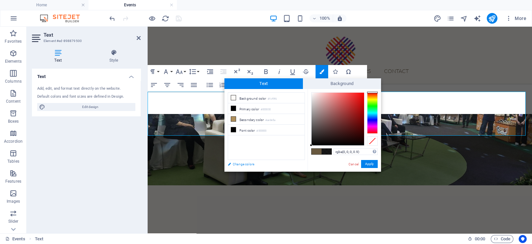
click at [242, 165] on link "Change colors" at bounding box center [263, 164] width 77 height 8
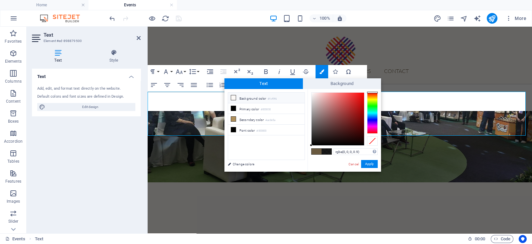
select select "px"
select select "300"
select select "px"
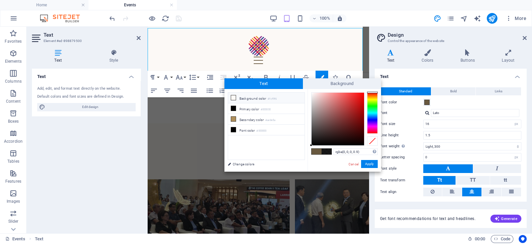
scroll to position [430, 0]
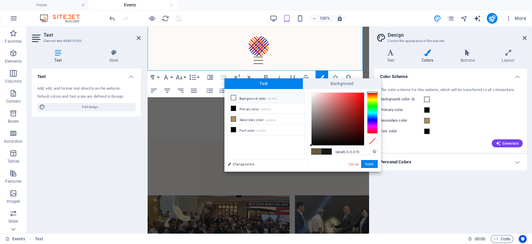
click at [274, 99] on small "#fcf9f6" at bounding box center [272, 99] width 9 height 5
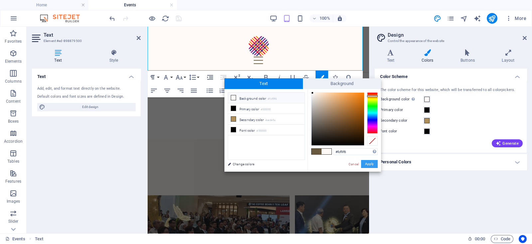
click at [368, 164] on button "Apply" at bounding box center [369, 164] width 17 height 8
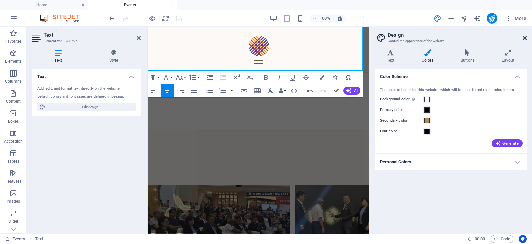
click at [523, 37] on icon at bounding box center [525, 37] width 4 height 5
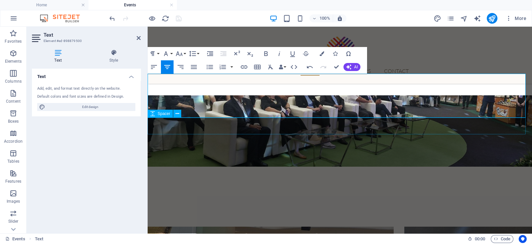
scroll to position [461, 0]
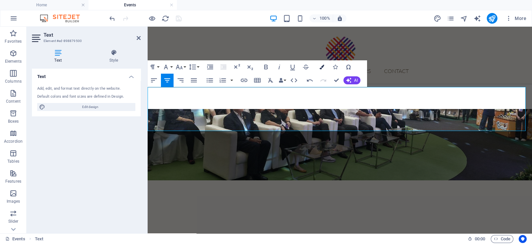
click at [319, 69] on button "Colors" at bounding box center [322, 66] width 13 height 13
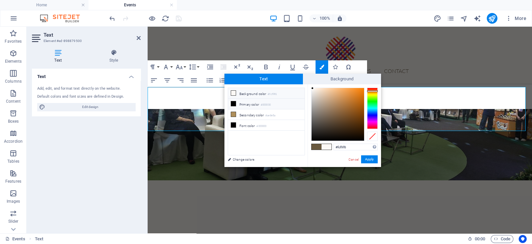
click at [294, 105] on li "Primary color #000000" at bounding box center [266, 104] width 77 height 11
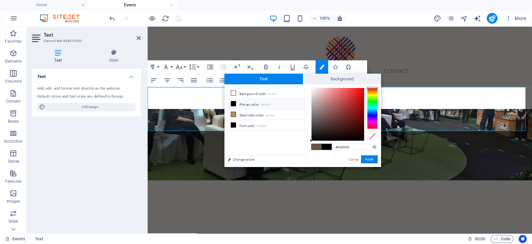
click at [294, 105] on li "Primary color #000000" at bounding box center [266, 104] width 77 height 11
click at [292, 124] on li "Font color #000000" at bounding box center [266, 125] width 77 height 11
click at [370, 158] on button "Apply" at bounding box center [369, 159] width 17 height 8
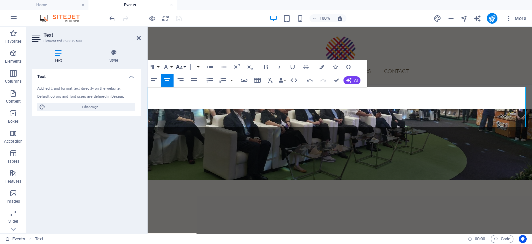
click at [181, 70] on icon "button" at bounding box center [179, 67] width 8 height 8
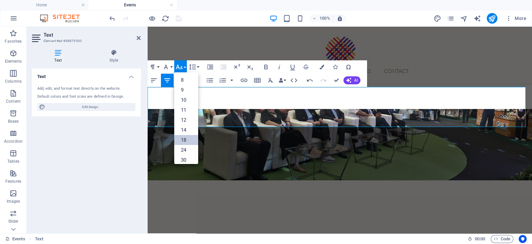
click at [188, 138] on link "18" at bounding box center [186, 140] width 24 height 10
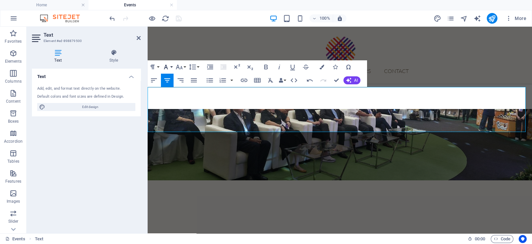
click at [168, 68] on icon "button" at bounding box center [166, 67] width 8 height 8
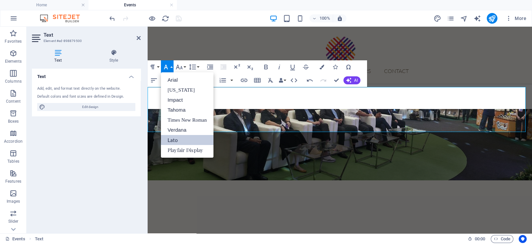
scroll to position [0, 0]
click at [201, 91] on link "[US_STATE]" at bounding box center [187, 90] width 53 height 10
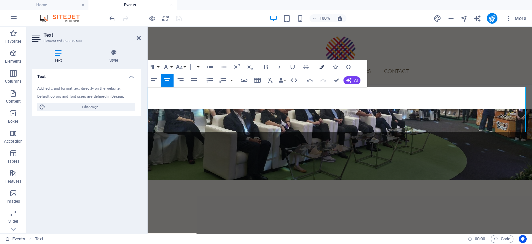
click at [326, 67] on button "Colors" at bounding box center [322, 66] width 13 height 13
type input "#69593f"
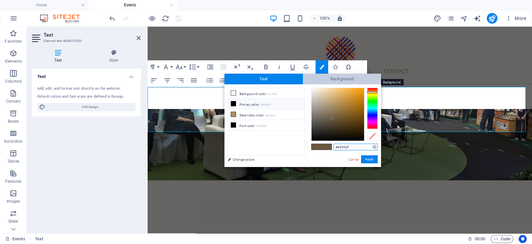
click at [326, 79] on span "Background" at bounding box center [342, 79] width 79 height 11
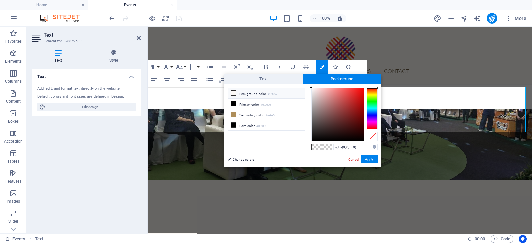
click at [290, 92] on li "Background color #fcf9f6" at bounding box center [266, 93] width 77 height 11
type input "#fcf9f6"
click at [290, 92] on li "Background color #fcf9f6" at bounding box center [266, 93] width 77 height 11
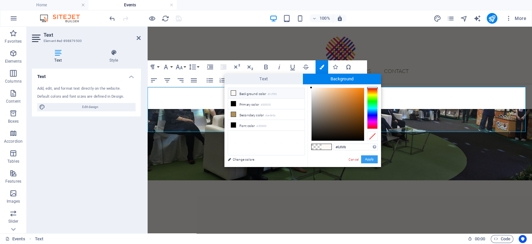
click at [369, 157] on button "Apply" at bounding box center [369, 159] width 17 height 8
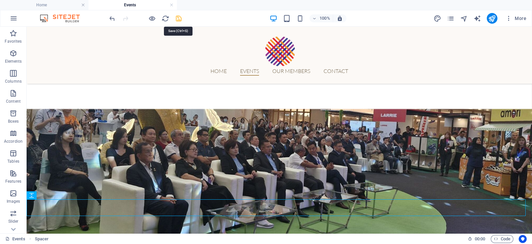
click at [176, 21] on icon "save" at bounding box center [179, 19] width 8 height 8
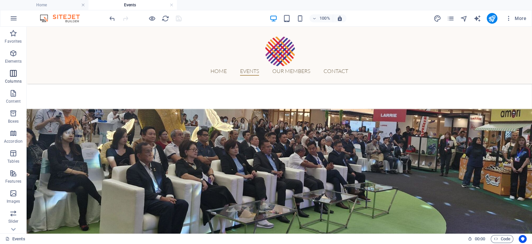
click at [19, 68] on button "Columns" at bounding box center [13, 77] width 27 height 20
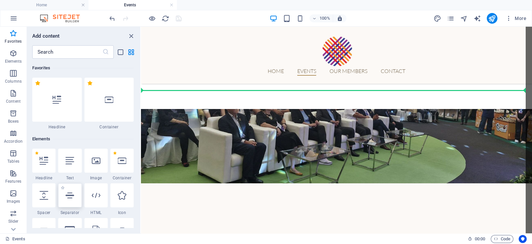
select select "px"
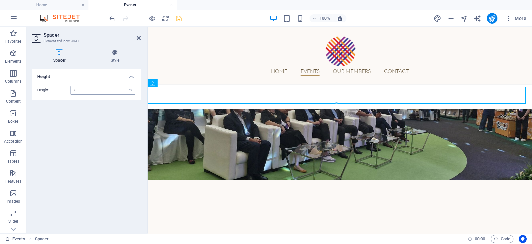
click at [82, 92] on input "50" at bounding box center [103, 90] width 64 height 8
click at [75, 91] on input "50" at bounding box center [103, 90] width 64 height 8
type input "40"
click at [139, 38] on icon at bounding box center [139, 37] width 4 height 5
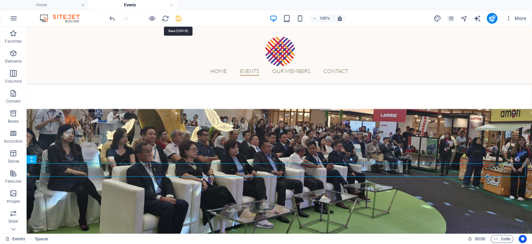
click at [179, 19] on icon "save" at bounding box center [179, 19] width 8 height 8
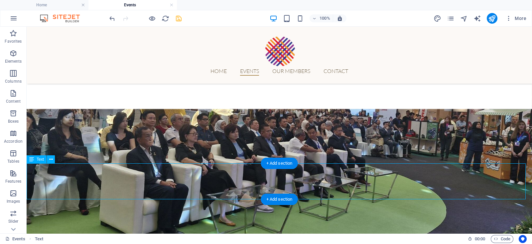
scroll to position [456, 0]
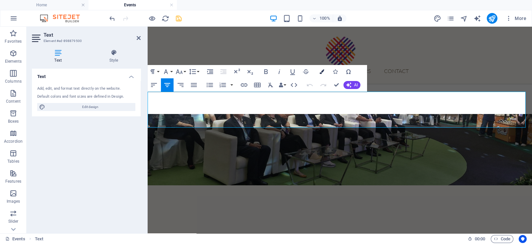
click at [320, 71] on icon "button" at bounding box center [322, 71] width 5 height 5
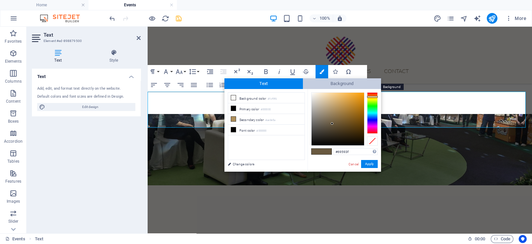
click at [326, 84] on span "Background" at bounding box center [342, 83] width 79 height 11
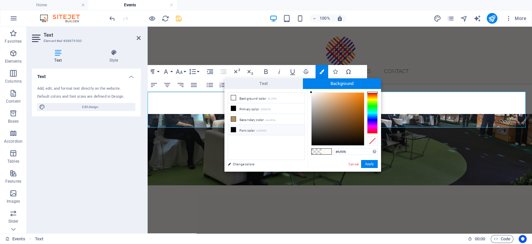
click at [296, 131] on li "Font color #000000" at bounding box center [266, 129] width 77 height 11
type input "rgba(0, 0, 0, 0)"
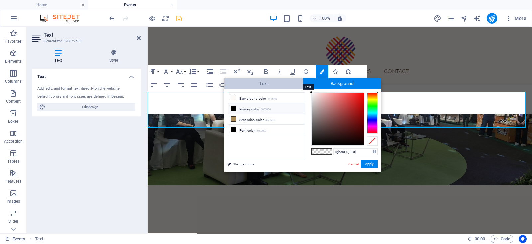
click at [285, 85] on span "Text" at bounding box center [264, 83] width 79 height 11
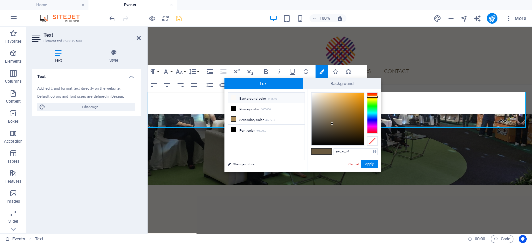
click at [294, 96] on li "Background color #fcf9f6" at bounding box center [266, 98] width 77 height 11
click at [363, 160] on button "Apply" at bounding box center [369, 164] width 17 height 8
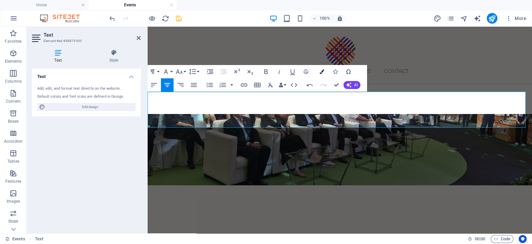
click at [320, 69] on icon "button" at bounding box center [322, 71] width 5 height 5
type input "#69593f"
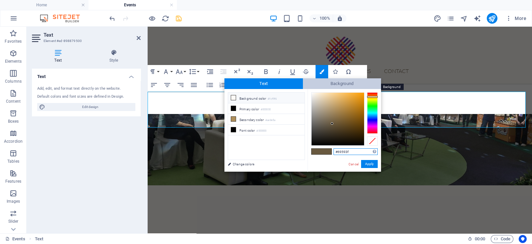
click at [318, 81] on span "Background" at bounding box center [342, 83] width 79 height 11
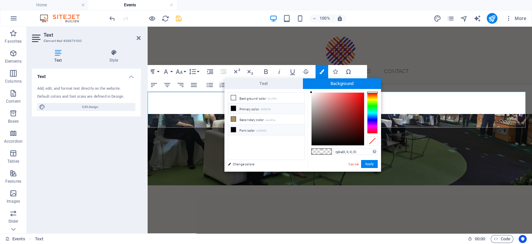
click at [297, 129] on li "Font color #000000" at bounding box center [266, 129] width 77 height 11
click at [287, 131] on li "Font color #000000" at bounding box center [266, 129] width 77 height 11
click at [363, 162] on button "Apply" at bounding box center [369, 164] width 17 height 8
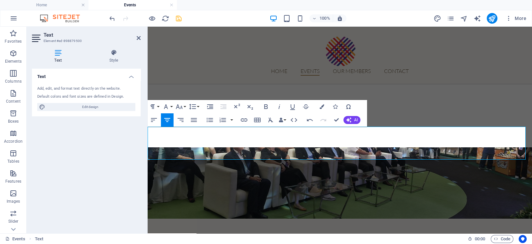
scroll to position [423, 0]
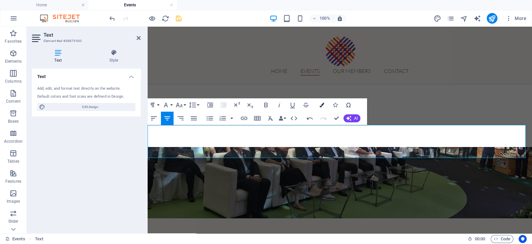
click at [323, 104] on icon "button" at bounding box center [322, 104] width 5 height 5
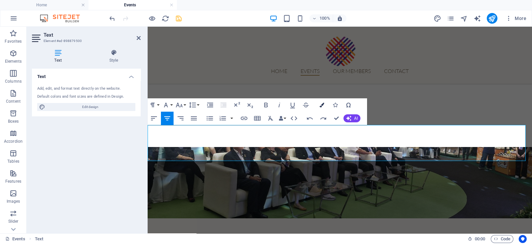
click at [324, 103] on icon "button" at bounding box center [322, 104] width 5 height 5
type input "rgba(0, 0, 0, 0)"
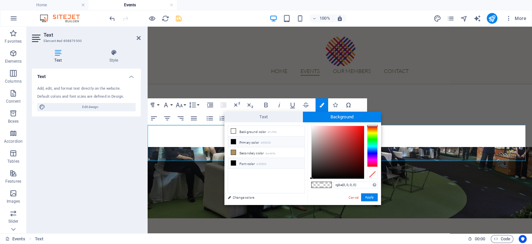
click at [274, 163] on li "Font color #000000" at bounding box center [266, 163] width 77 height 11
click at [368, 198] on button "Apply" at bounding box center [369, 197] width 17 height 8
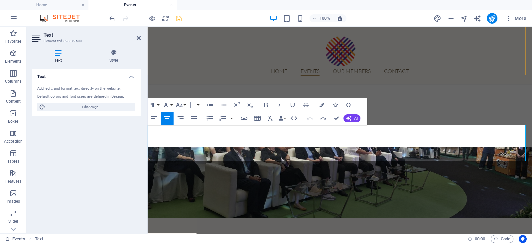
click at [370, 68] on div "Home Events Our Members Contact" at bounding box center [340, 55] width 385 height 57
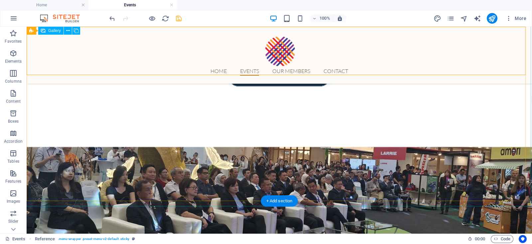
scroll to position [475, 0]
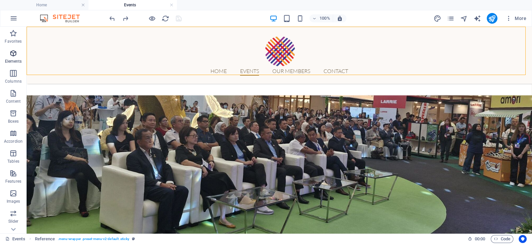
click at [16, 58] on span "Elements" at bounding box center [13, 57] width 27 height 16
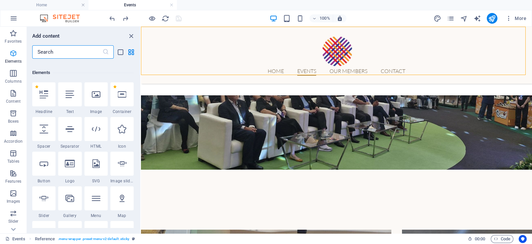
scroll to position [71, 0]
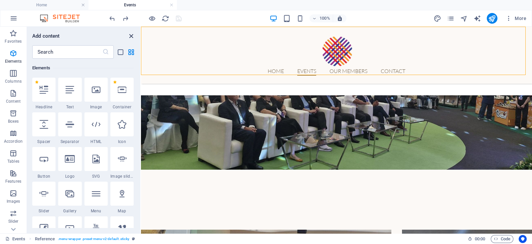
click at [134, 36] on icon "close panel" at bounding box center [131, 36] width 8 height 8
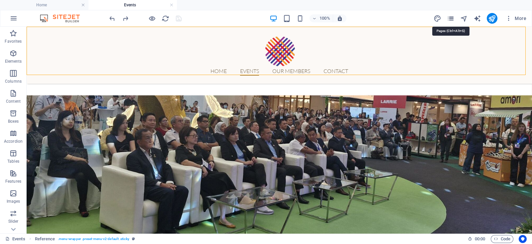
click at [448, 20] on icon "pages" at bounding box center [451, 19] width 8 height 8
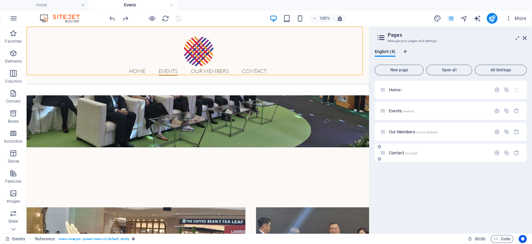
click at [431, 151] on p "Contact /contact" at bounding box center [439, 152] width 100 height 4
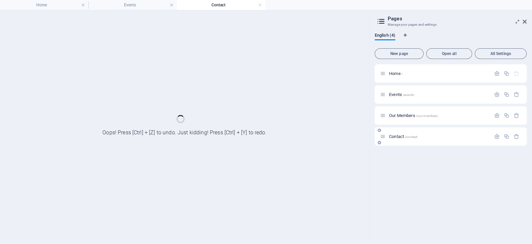
scroll to position [0, 0]
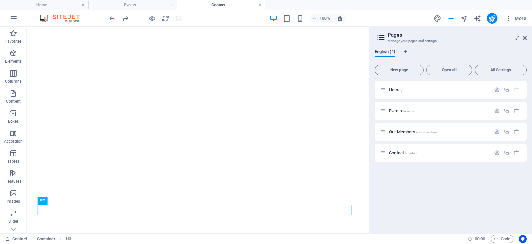
click at [527, 37] on aside "Pages Manage your pages and settings English (4) New page Open all All Settings…" at bounding box center [450, 130] width 163 height 206
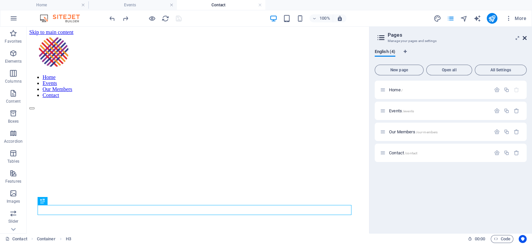
click at [524, 39] on icon at bounding box center [525, 37] width 4 height 5
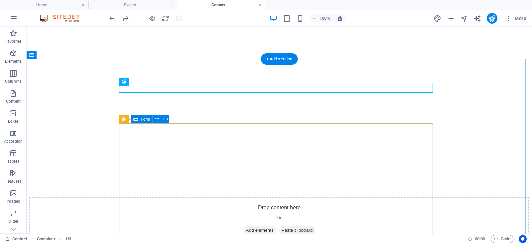
scroll to position [119, 0]
click at [123, 117] on icon at bounding box center [124, 119] width 4 height 8
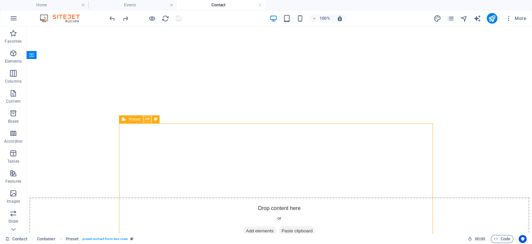
click at [146, 119] on icon at bounding box center [148, 118] width 4 height 7
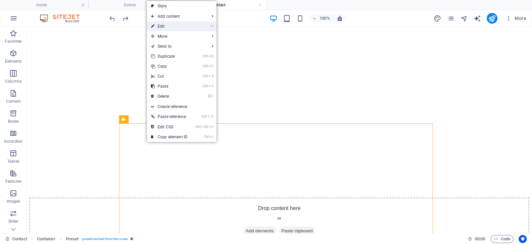
click at [177, 27] on link "⏎ Edit" at bounding box center [169, 26] width 45 height 10
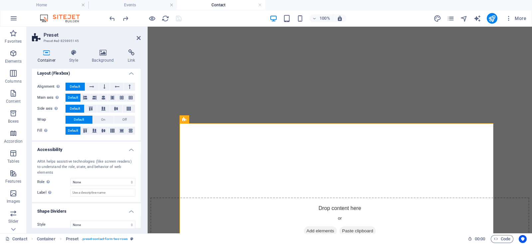
scroll to position [93, 0]
click at [74, 56] on icon at bounding box center [74, 52] width 20 height 7
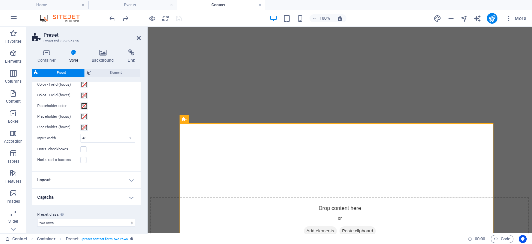
scroll to position [255, 0]
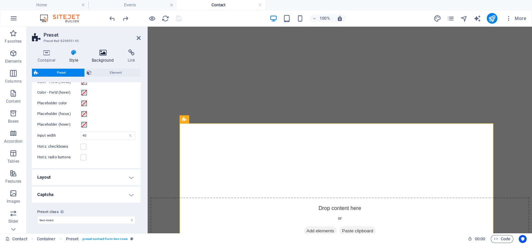
click at [98, 57] on h4 "Background" at bounding box center [105, 56] width 36 height 14
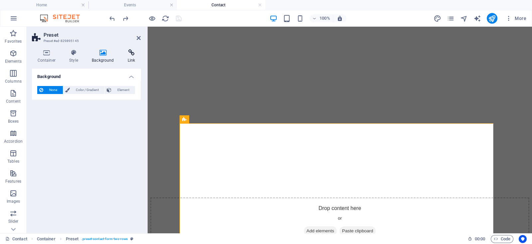
click at [125, 57] on h4 "Link" at bounding box center [131, 56] width 19 height 14
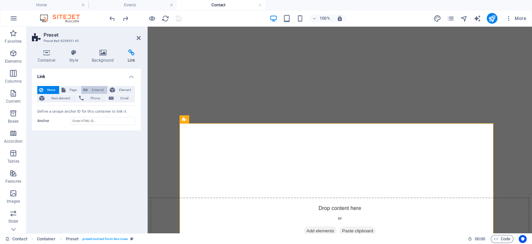
click at [85, 89] on icon at bounding box center [85, 90] width 5 height 8
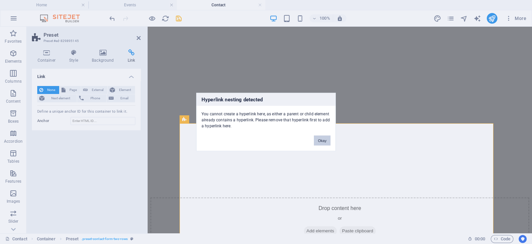
click at [326, 135] on button "Okay" at bounding box center [322, 140] width 17 height 10
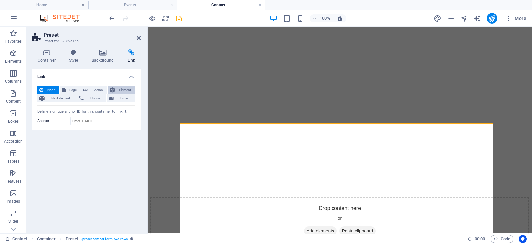
click at [119, 90] on span "Element" at bounding box center [125, 90] width 16 height 8
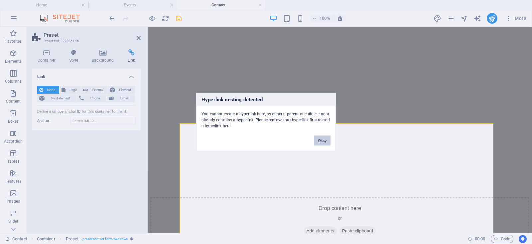
click at [326, 140] on button "Okay" at bounding box center [322, 140] width 17 height 10
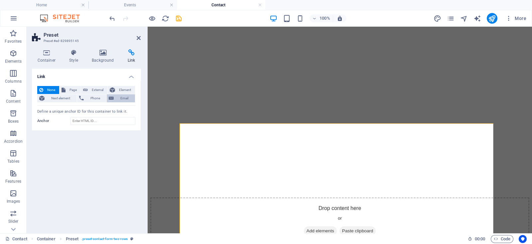
click at [114, 96] on button "Email" at bounding box center [121, 98] width 28 height 8
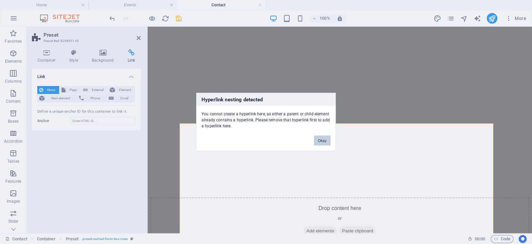
click at [320, 140] on button "Okay" at bounding box center [322, 140] width 17 height 10
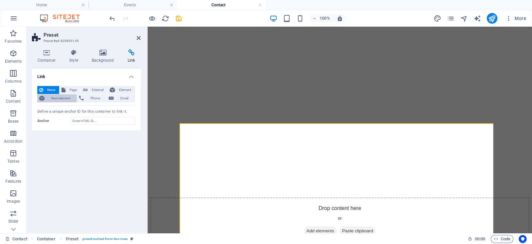
click at [68, 97] on span "Next element" at bounding box center [61, 98] width 28 height 8
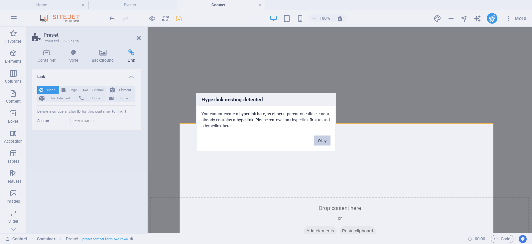
click at [320, 137] on button "Okay" at bounding box center [322, 140] width 17 height 10
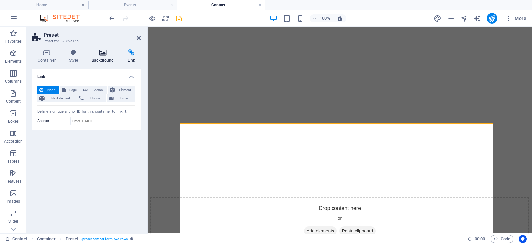
click at [94, 59] on h4 "Background" at bounding box center [105, 56] width 36 height 14
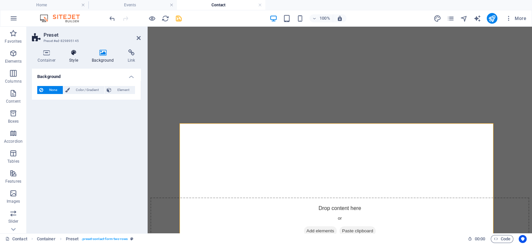
click at [67, 61] on h4 "Style" at bounding box center [75, 56] width 23 height 14
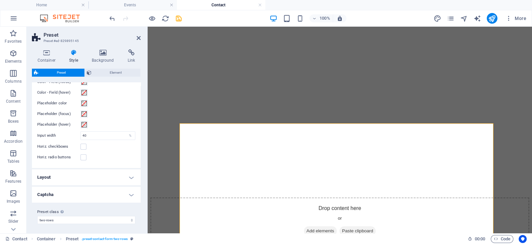
click at [116, 194] on h4 "Captcha" at bounding box center [86, 194] width 109 height 16
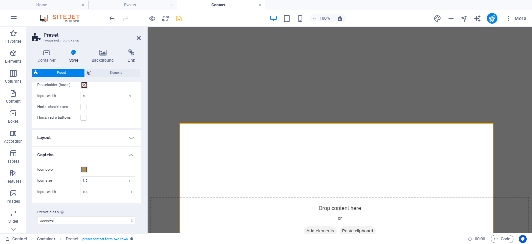
click at [130, 157] on h4 "Captcha" at bounding box center [86, 153] width 109 height 12
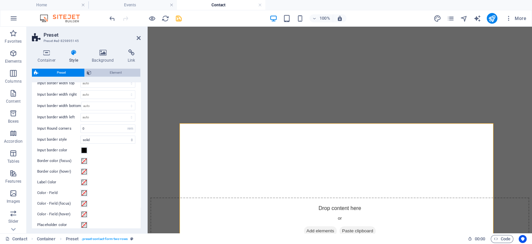
scroll to position [126, 0]
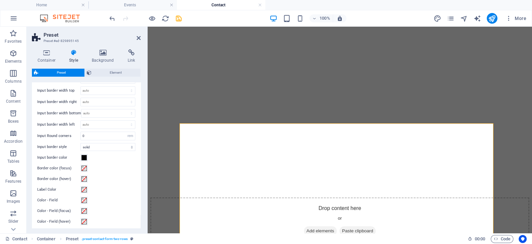
click at [140, 37] on icon at bounding box center [139, 37] width 4 height 5
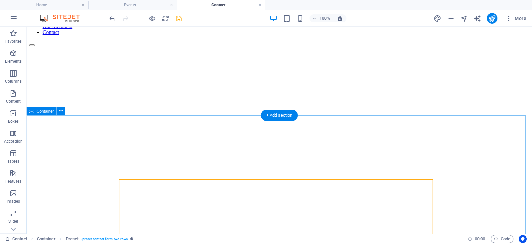
scroll to position [0, 0]
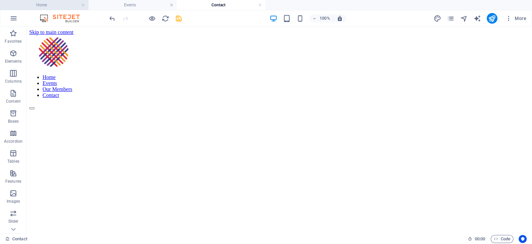
click at [73, 6] on h4 "Home" at bounding box center [44, 4] width 89 height 7
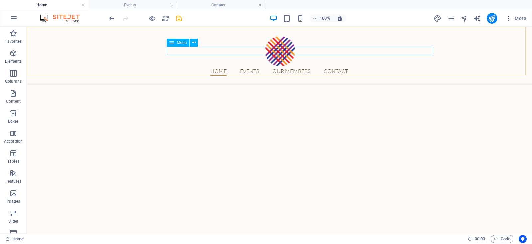
click at [339, 67] on nav "Home Events Our Members Contact" at bounding box center [279, 71] width 314 height 9
select select
select select "1"
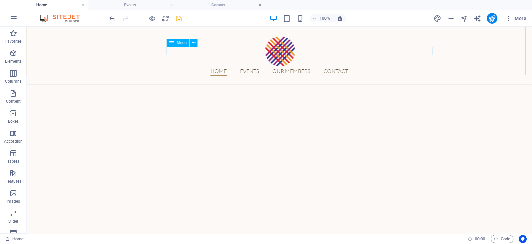
select select
select select "2"
select select
select select "3"
select select
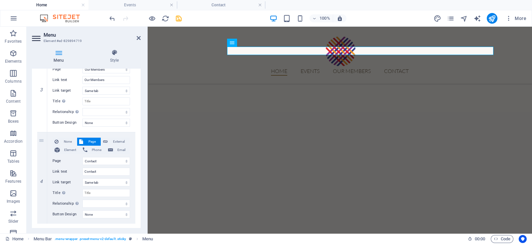
scroll to position [275, 0]
click at [118, 162] on select "Home Events Our Members Contact" at bounding box center [107, 160] width 48 height 8
click at [61, 148] on button "Element" at bounding box center [67, 149] width 28 height 8
select select
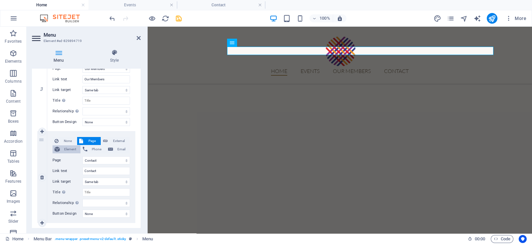
select select
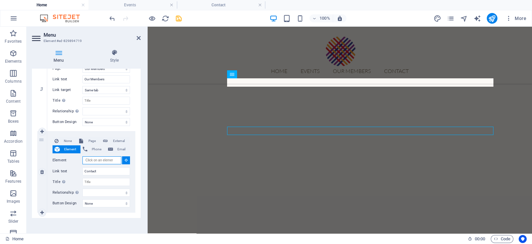
scroll to position [312, 0]
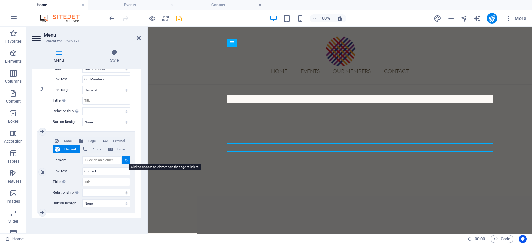
click at [126, 157] on button at bounding box center [126, 160] width 8 height 8
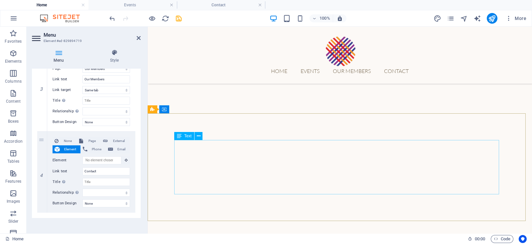
scroll to position [681, 0]
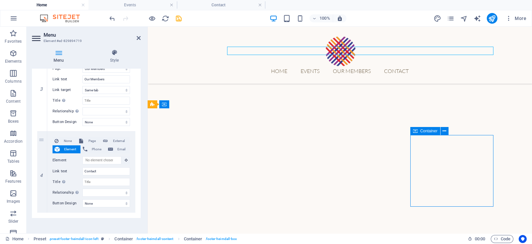
scroll to position [717, 0]
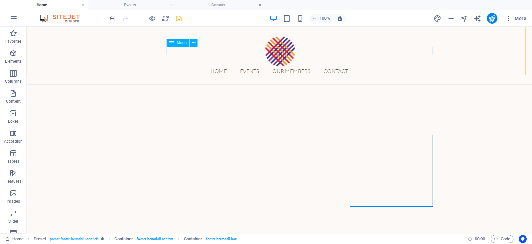
click at [352, 67] on nav "Home Events Our Members Contact" at bounding box center [279, 71] width 314 height 9
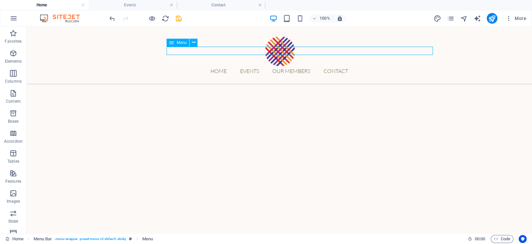
click at [352, 67] on nav "Home Events Our Members Contact" at bounding box center [279, 71] width 314 height 9
select select
select select "1"
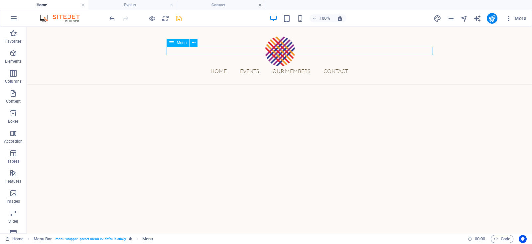
select select
select select "2"
select select
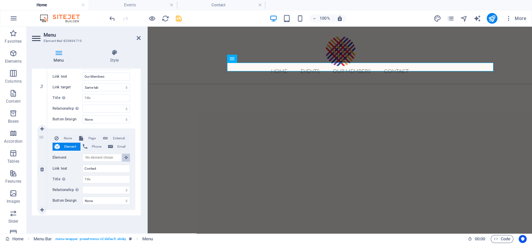
scroll to position [633, 0]
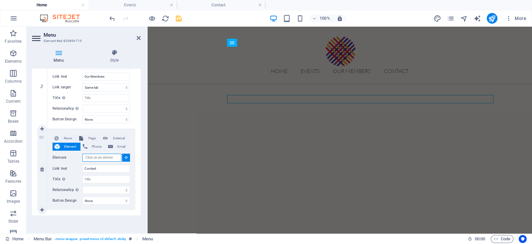
click at [112, 156] on input "Element" at bounding box center [102, 157] width 39 height 8
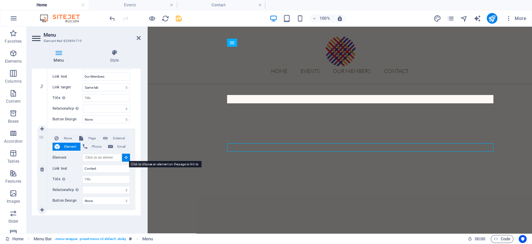
click at [123, 156] on button at bounding box center [126, 157] width 8 height 8
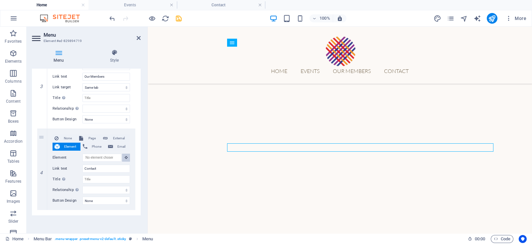
drag, startPoint x: 123, startPoint y: 156, endPoint x: 393, endPoint y: 236, distance: 281.0
click at [393, 233] on section "Favorites Elements Columns Content Boxes Accordion Tables Features Images Slide…" at bounding box center [266, 130] width 532 height 206
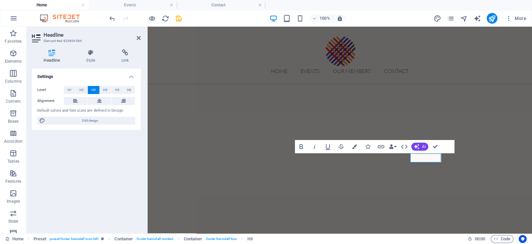
scroll to position [663, 0]
click at [380, 147] on icon "button" at bounding box center [381, 146] width 8 height 8
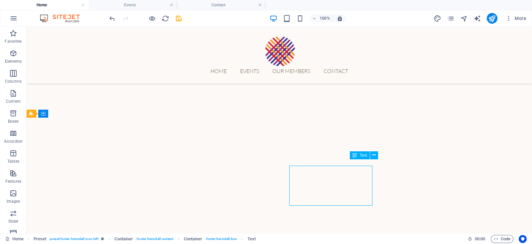
scroll to position [708, 0]
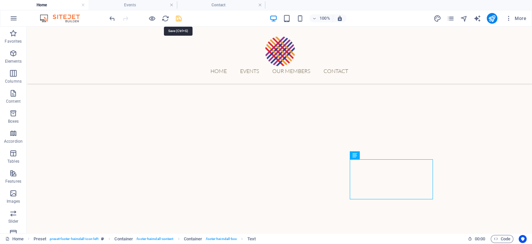
click at [182, 19] on icon "save" at bounding box center [179, 19] width 8 height 8
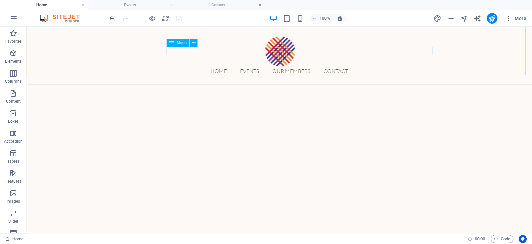
click at [259, 67] on nav "Home Events Our Members Contact" at bounding box center [279, 71] width 314 height 9
click at [257, 67] on nav "Home Events Our Members Contact" at bounding box center [279, 71] width 314 height 9
select select
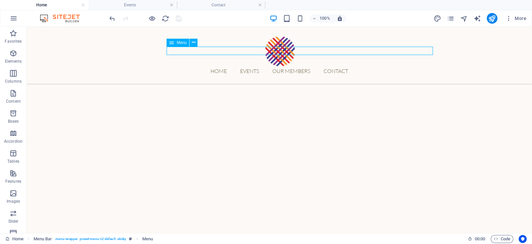
select select "1"
select select
select select "2"
select select
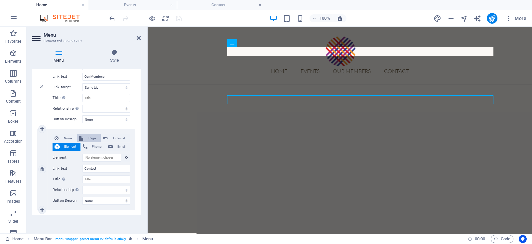
scroll to position [566, 0]
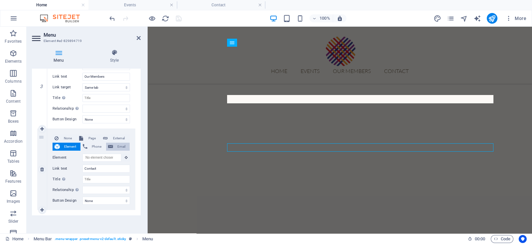
click at [116, 144] on span "Email" at bounding box center [121, 146] width 13 height 8
select select
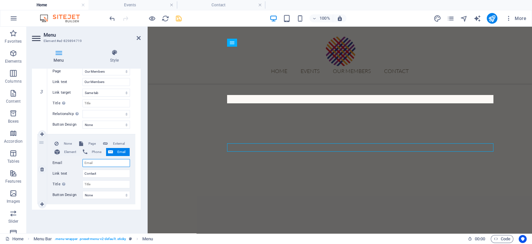
scroll to position [272, 0]
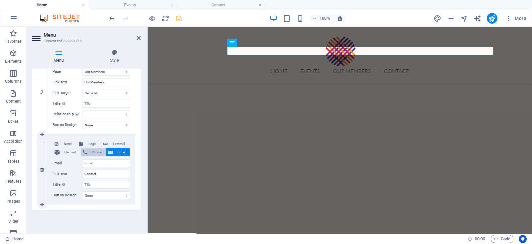
click at [96, 150] on span "Phone" at bounding box center [97, 152] width 14 height 8
select select
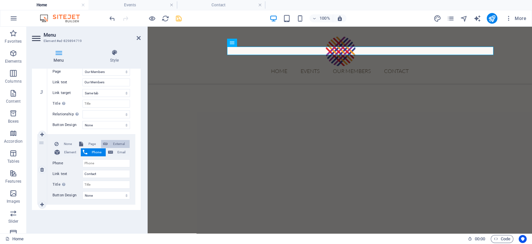
click at [113, 141] on span "External" at bounding box center [119, 144] width 18 height 8
select select
select select "blank"
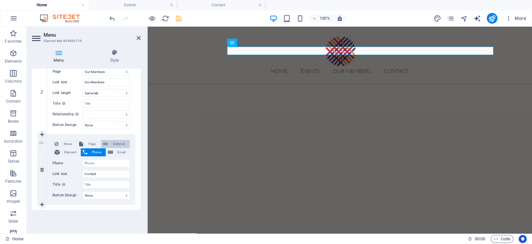
select select
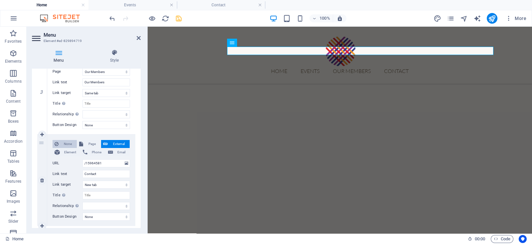
click at [68, 142] on span "None" at bounding box center [68, 144] width 14 height 8
select select
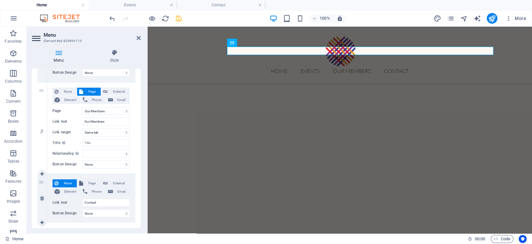
scroll to position [232, 0]
click at [94, 180] on span "Page" at bounding box center [92, 184] width 14 height 8
select select
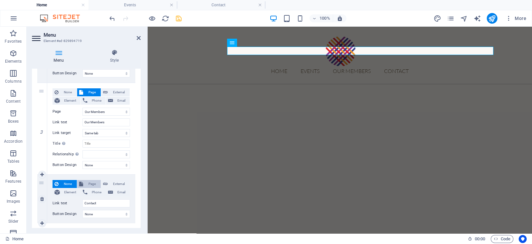
select select
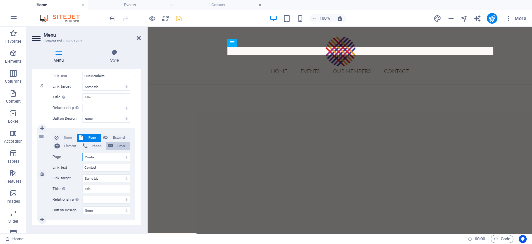
scroll to position [288, 0]
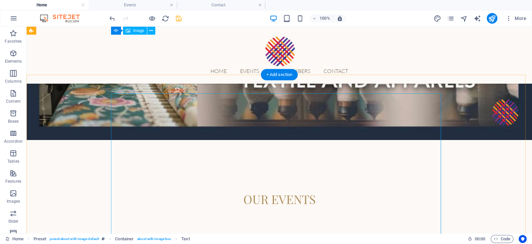
scroll to position [0, 0]
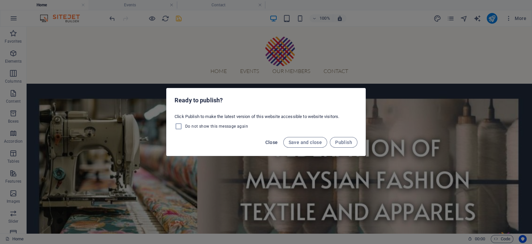
click at [272, 140] on span "Close" at bounding box center [272, 141] width 13 height 5
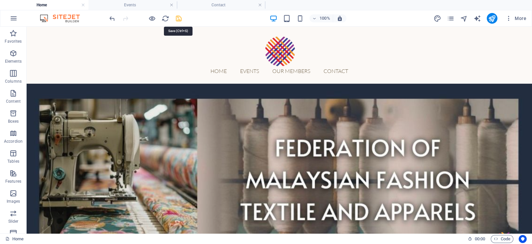
click at [179, 18] on icon "save" at bounding box center [179, 19] width 8 height 8
